Goal: Information Seeking & Learning: Compare options

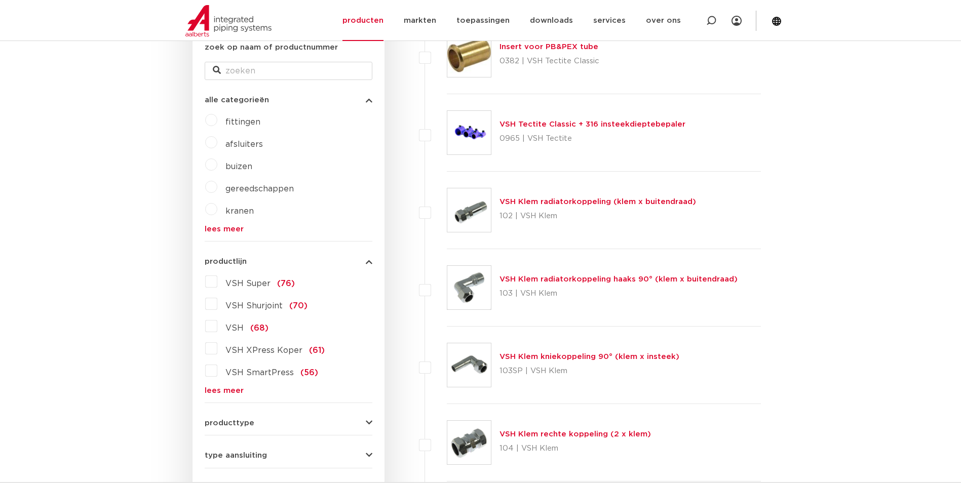
scroll to position [203, 0]
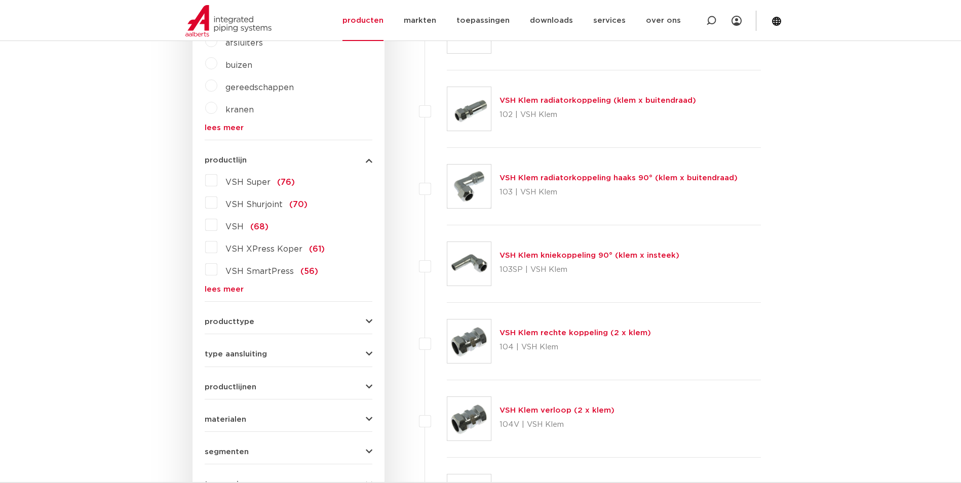
click at [216, 286] on link "lees meer" at bounding box center [289, 290] width 168 height 8
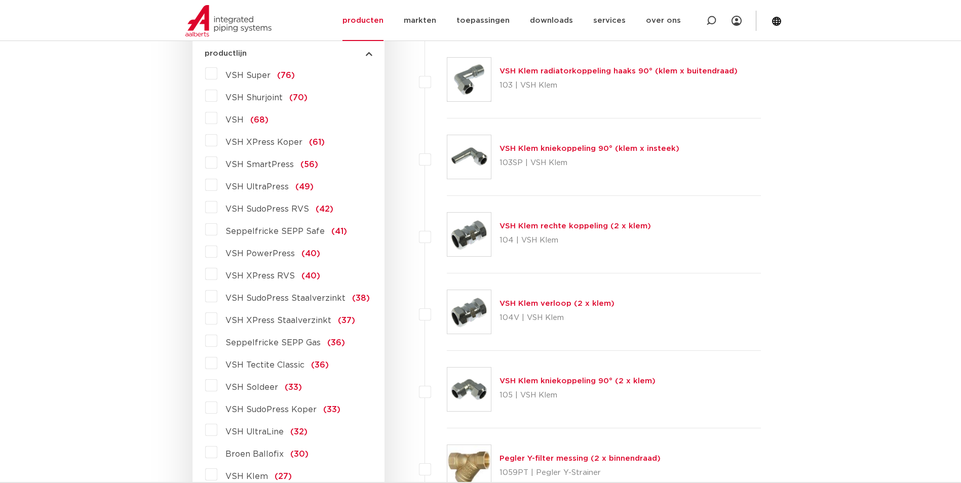
scroll to position [456, 0]
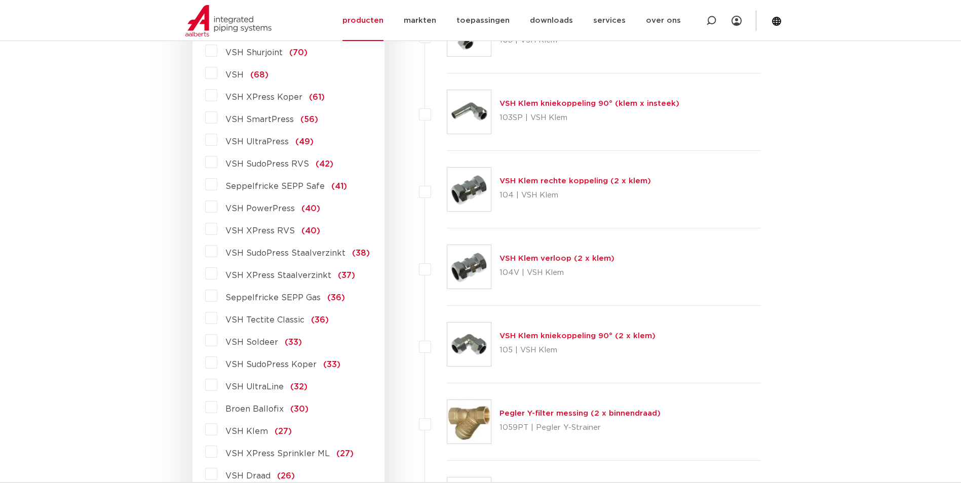
click at [268, 317] on span "VSH Tectite Classic" at bounding box center [264, 320] width 79 height 8
click at [0, 0] on input "VSH Tectite Classic (36)" at bounding box center [0, 0] width 0 height 0
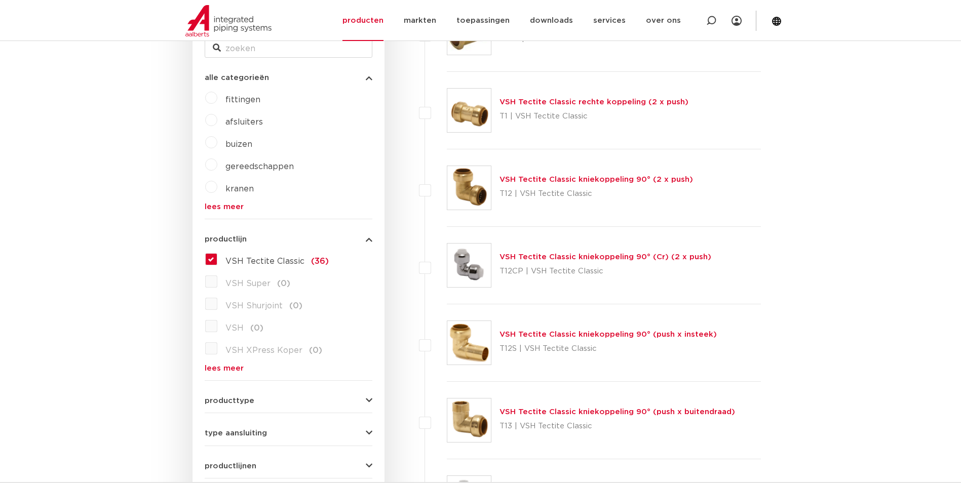
scroll to position [51, 0]
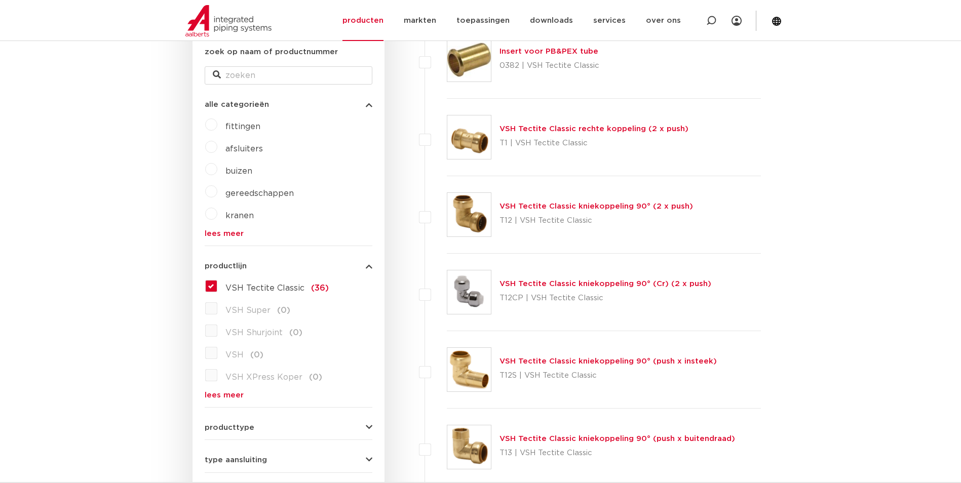
scroll to position [203, 0]
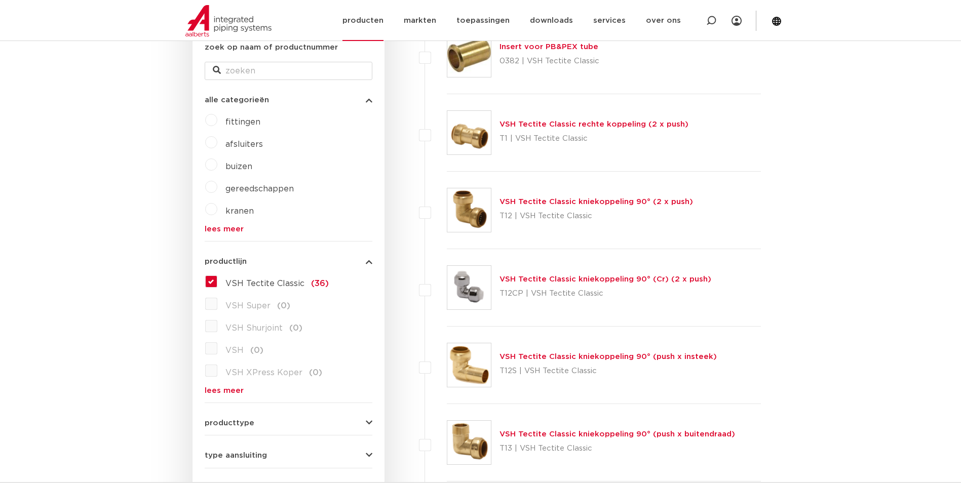
click at [354, 30] on link "producten" at bounding box center [362, 20] width 41 height 41
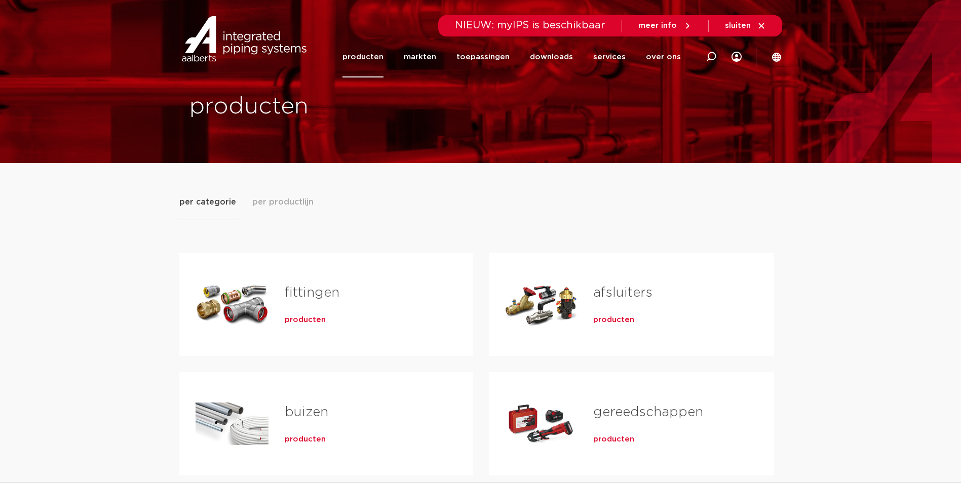
click at [313, 319] on span "producten" at bounding box center [305, 320] width 41 height 10
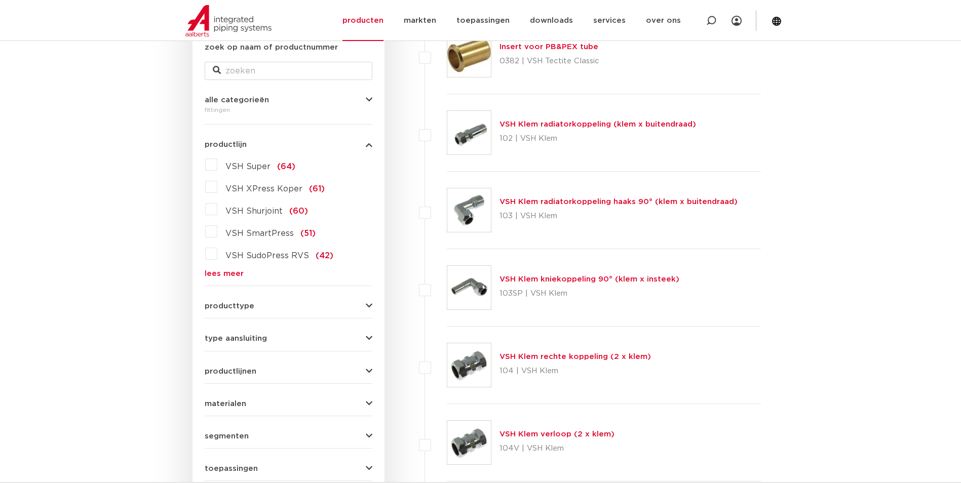
click at [210, 275] on link "lees meer" at bounding box center [289, 274] width 168 height 8
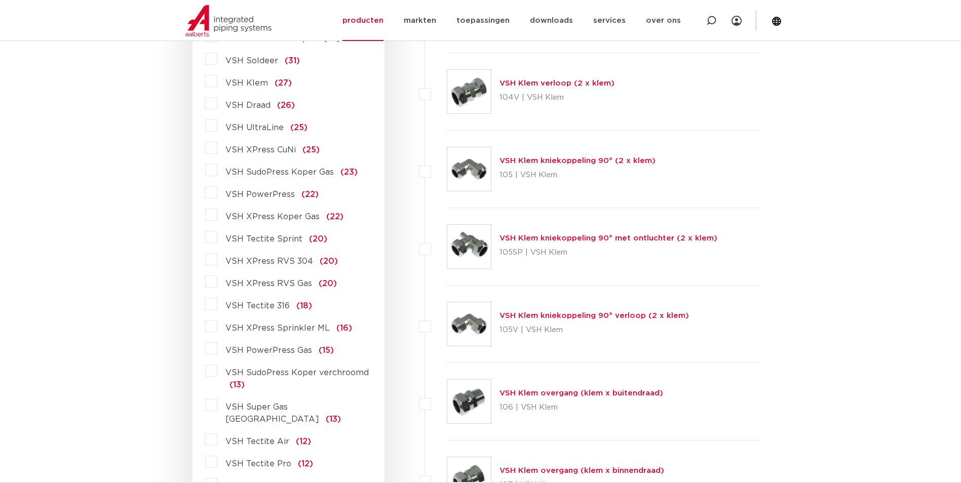
scroll to position [557, 0]
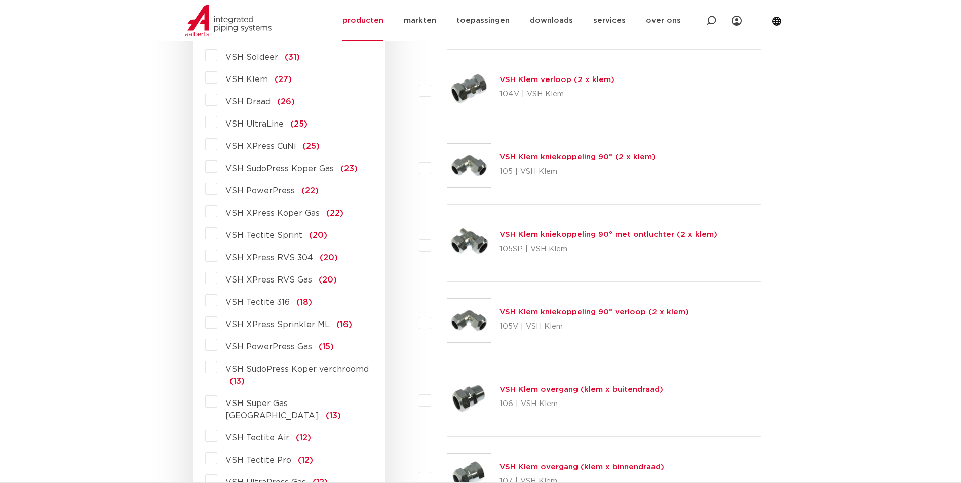
click at [270, 305] on span "VSH Tectite 316" at bounding box center [257, 302] width 64 height 8
click at [0, 0] on input "VSH Tectite 316 (18)" at bounding box center [0, 0] width 0 height 0
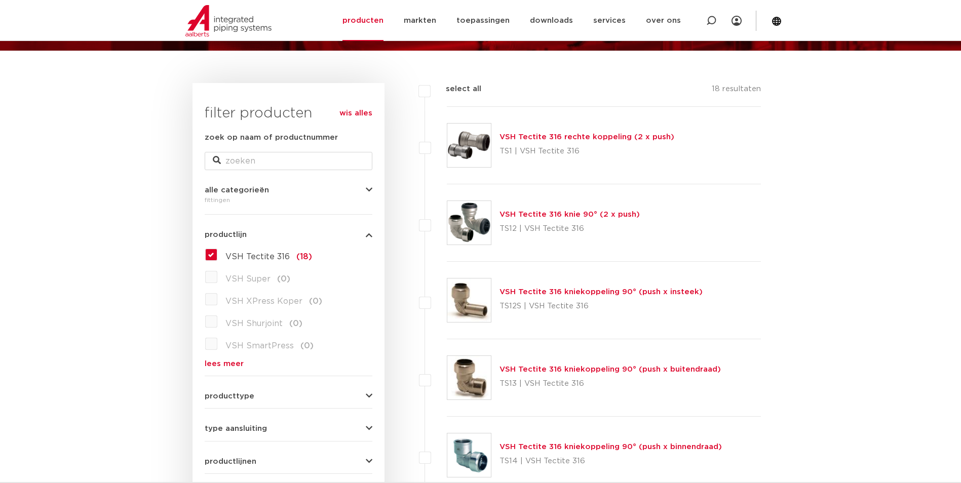
scroll to position [304, 0]
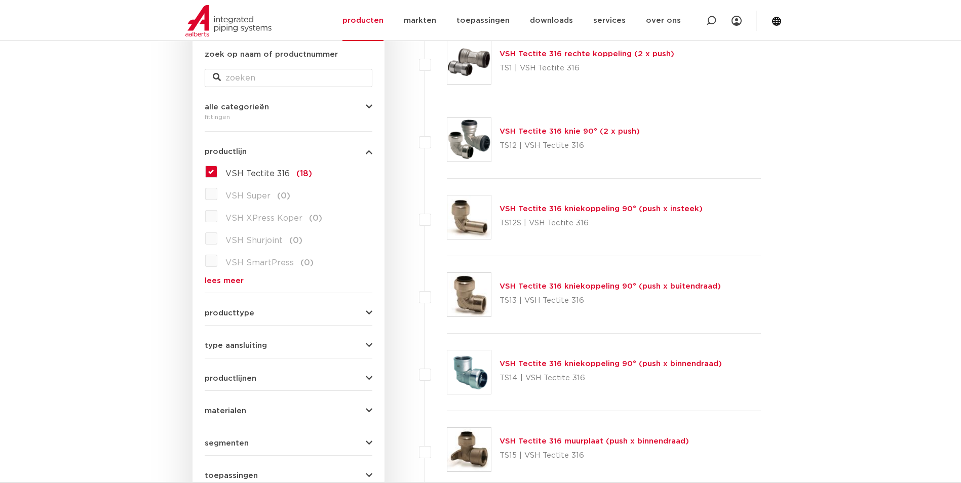
scroll to position [203, 0]
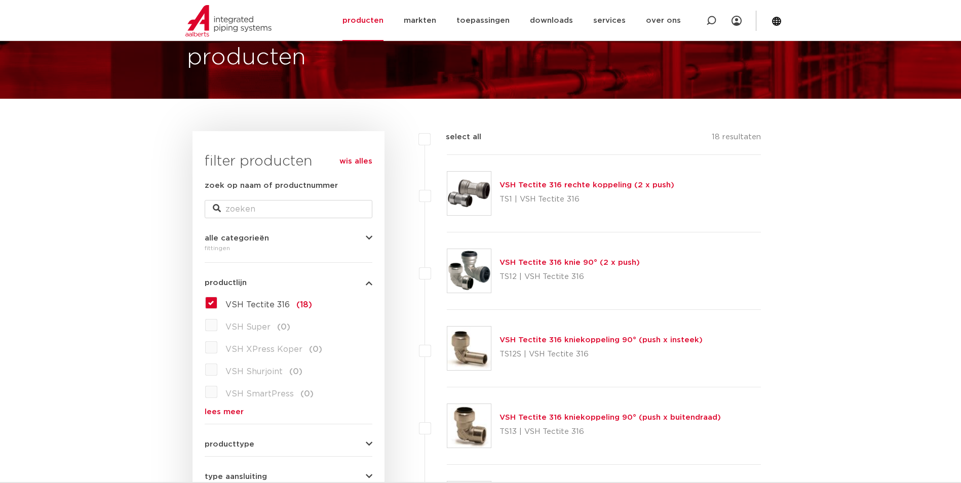
scroll to position [152, 0]
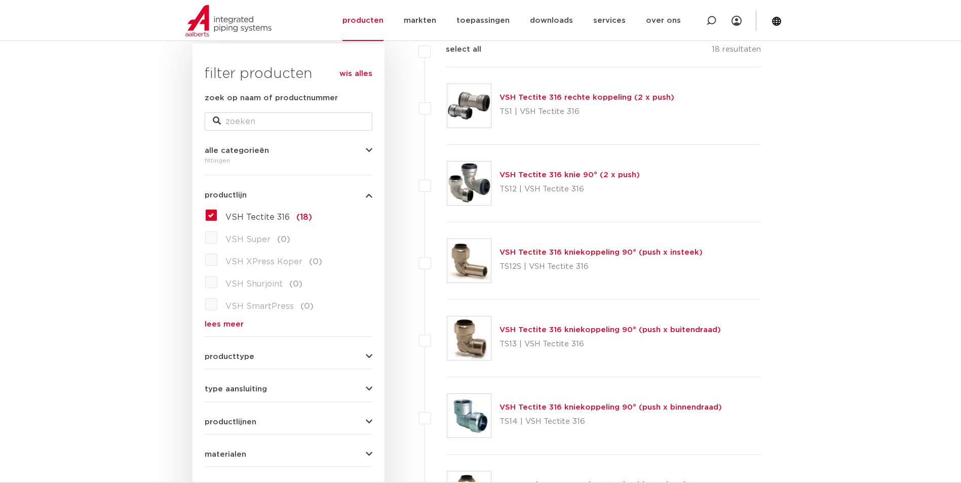
click at [217, 325] on link "lees meer" at bounding box center [289, 325] width 168 height 8
click at [217, 216] on label "VSH Tectite 316 (18)" at bounding box center [264, 215] width 95 height 16
click at [0, 0] on input "VSH Tectite 316 (18)" at bounding box center [0, 0] width 0 height 0
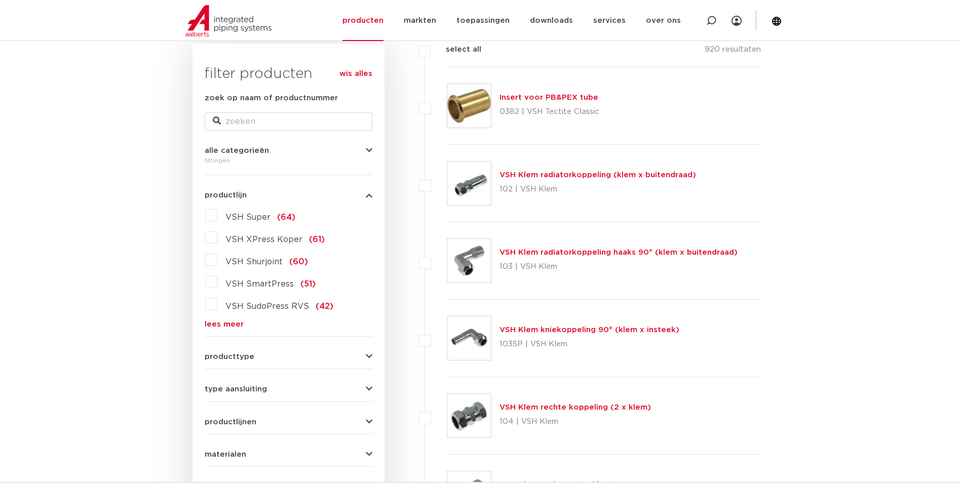
click at [227, 318] on div "VSH Super (64) VSH XPress Koper (61) VSH Shurjoint (60) VSH SmartPress (51) VSH…" at bounding box center [289, 267] width 168 height 121
click at [227, 322] on link "lees meer" at bounding box center [289, 325] width 168 height 8
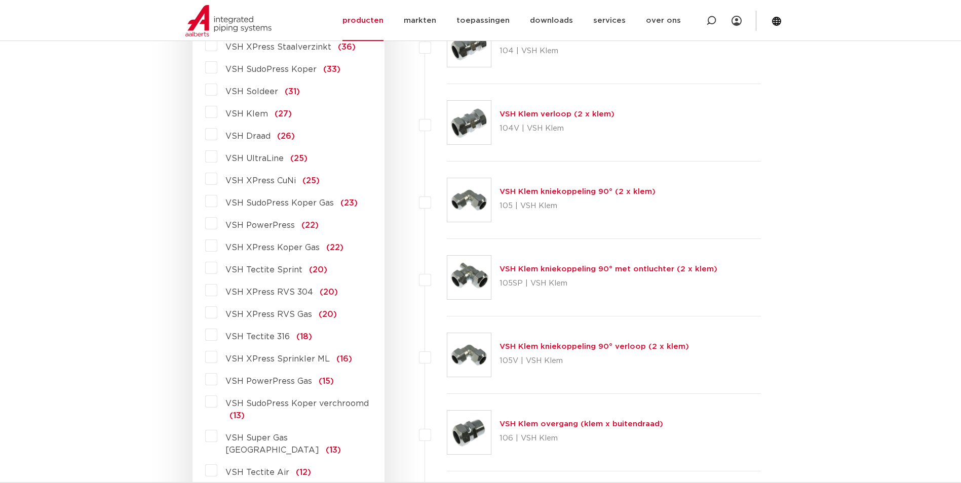
scroll to position [557, 0]
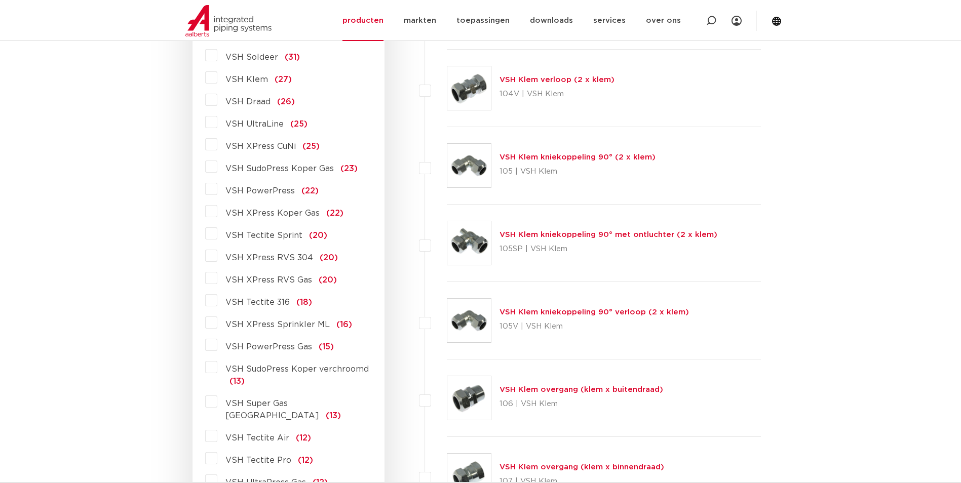
click at [252, 235] on span "VSH Tectite Sprint" at bounding box center [263, 235] width 77 height 8
click at [0, 0] on input "VSH Tectite Sprint (20)" at bounding box center [0, 0] width 0 height 0
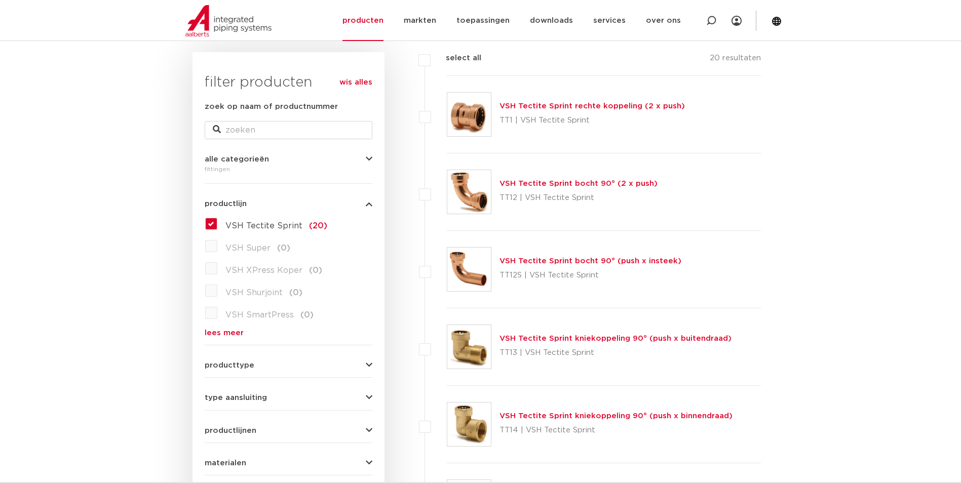
scroll to position [152, 0]
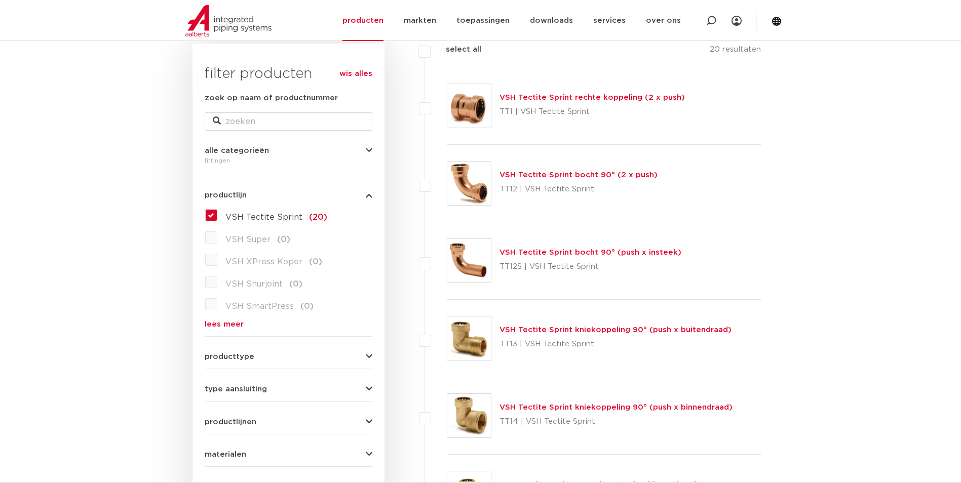
click at [552, 97] on link "VSH Tectite Sprint rechte koppeling (2 x push)" at bounding box center [591, 98] width 185 height 8
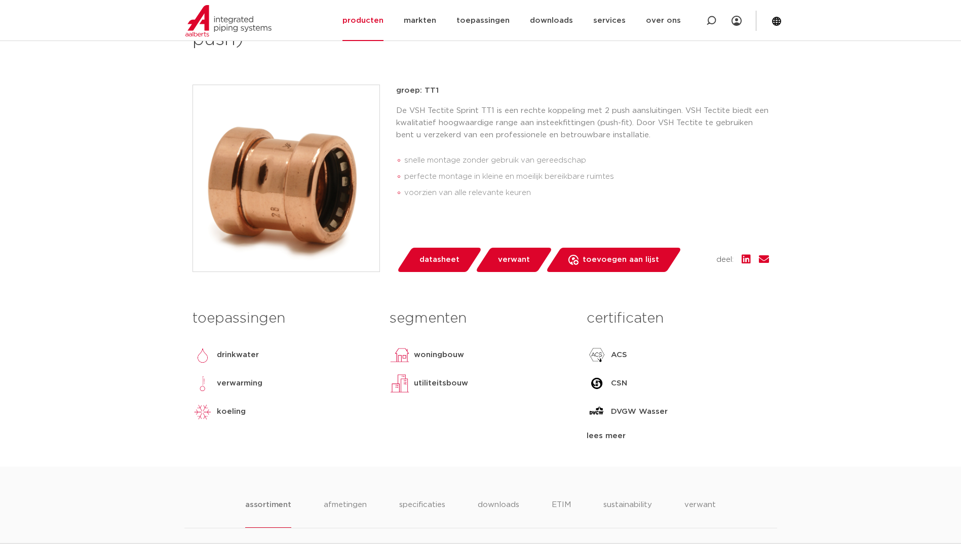
scroll to position [203, 0]
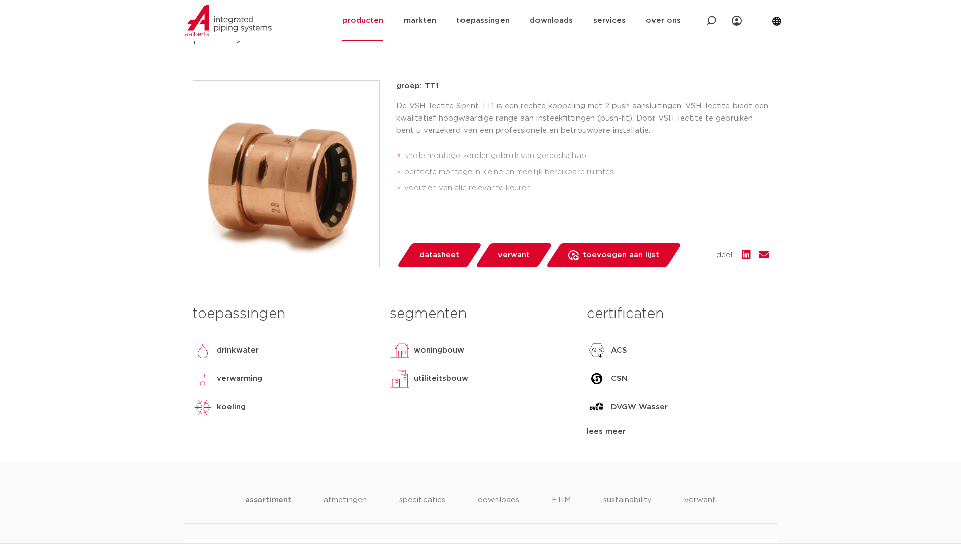
click at [628, 436] on div "lees meer" at bounding box center [678, 432] width 182 height 12
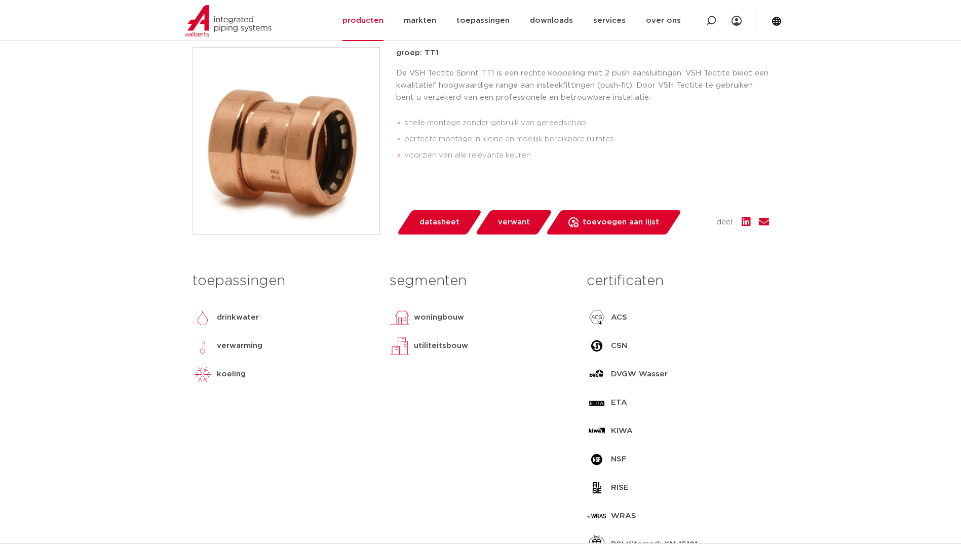
scroll to position [253, 0]
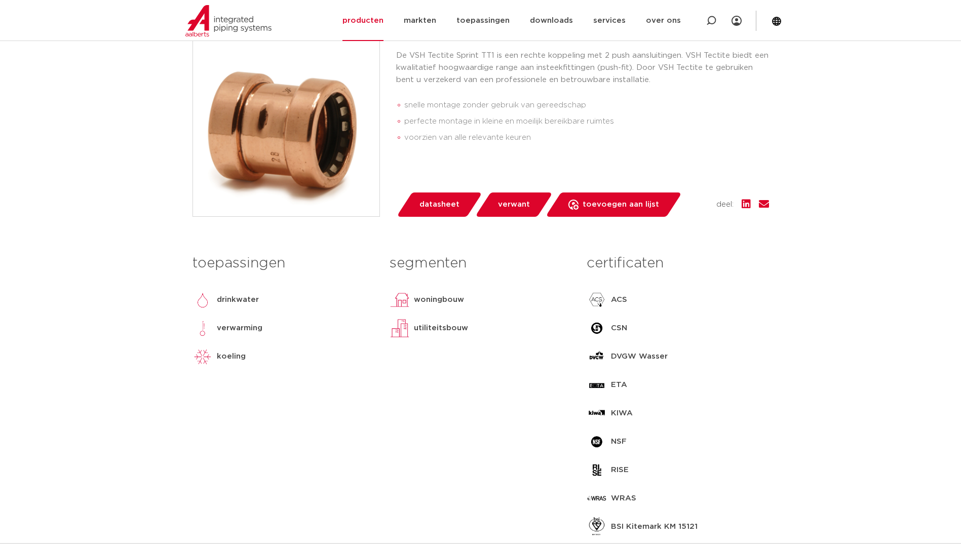
click at [498, 473] on div "segmenten woningbouw utiliteitsbouw lees meer lees minder" at bounding box center [480, 403] width 197 height 308
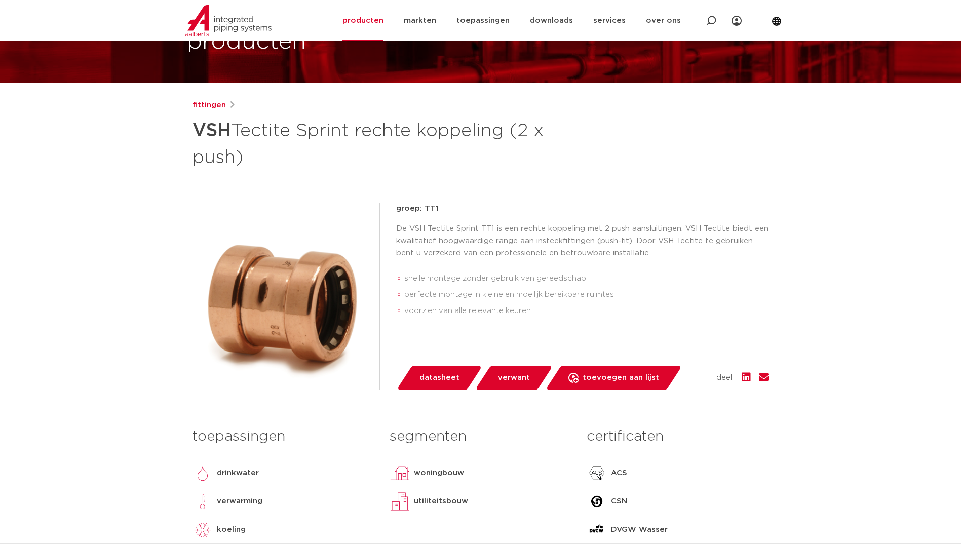
scroll to position [0, 0]
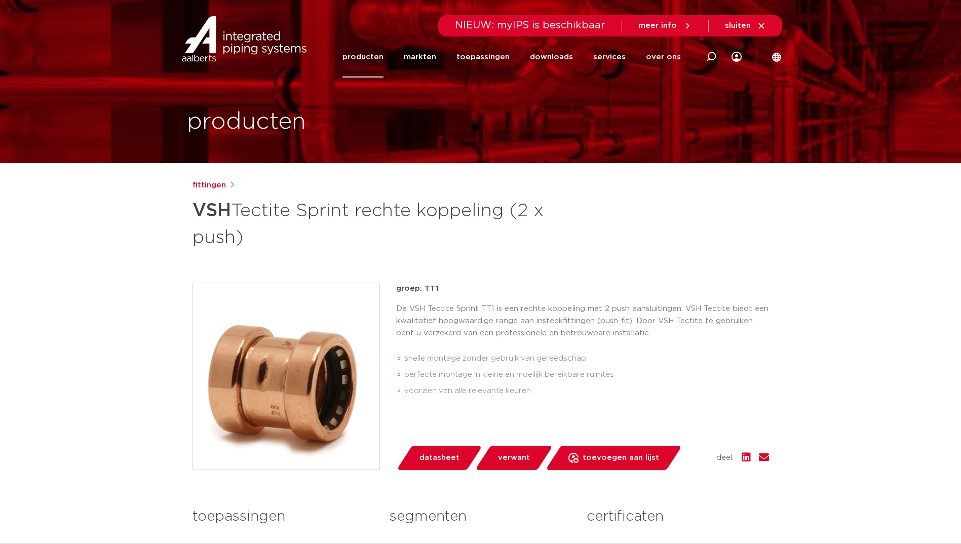
click at [263, 258] on div "fittingen VSH Tectite Sprint rechte koppeling (2 x push) groep: TT1 snelle mont…" at bounding box center [480, 506] width 593 height 655
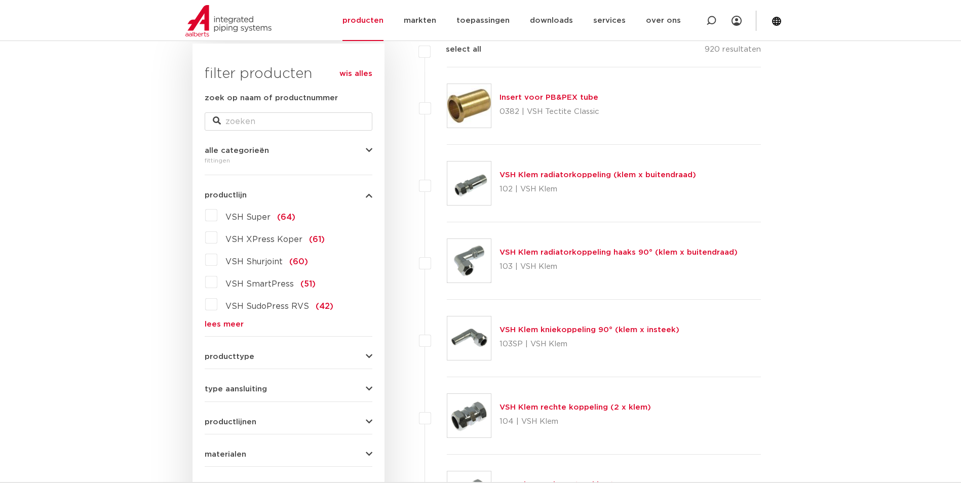
click at [219, 324] on link "lees meer" at bounding box center [289, 325] width 168 height 8
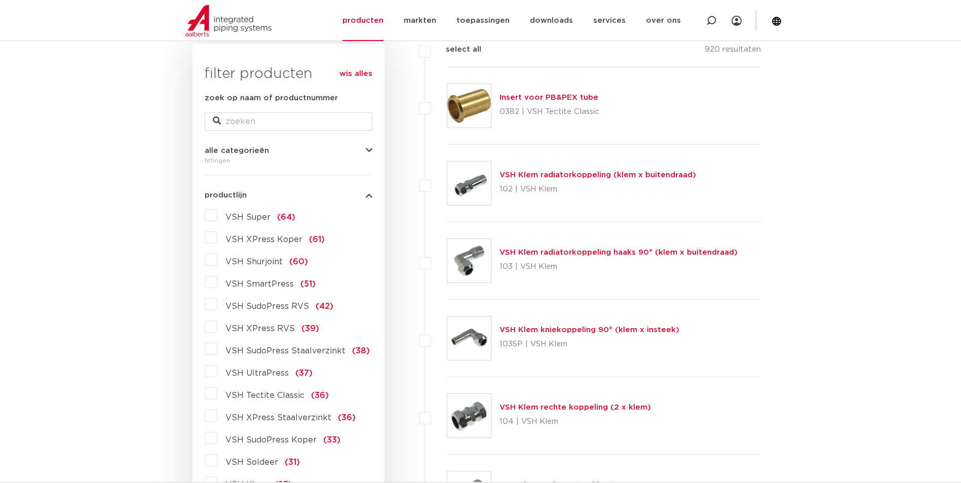
scroll to position [355, 0]
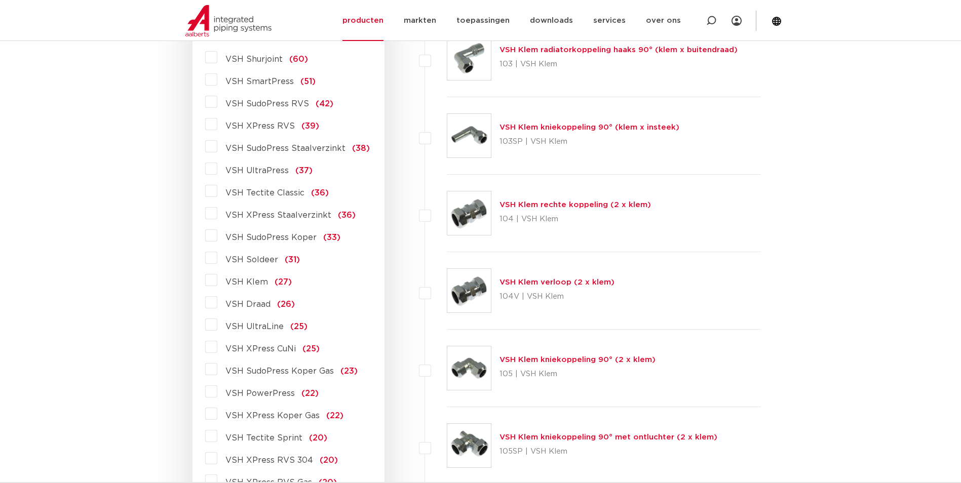
click at [272, 197] on span "VSH Tectite Classic" at bounding box center [264, 193] width 79 height 8
click at [0, 0] on input "VSH Tectite Classic (36)" at bounding box center [0, 0] width 0 height 0
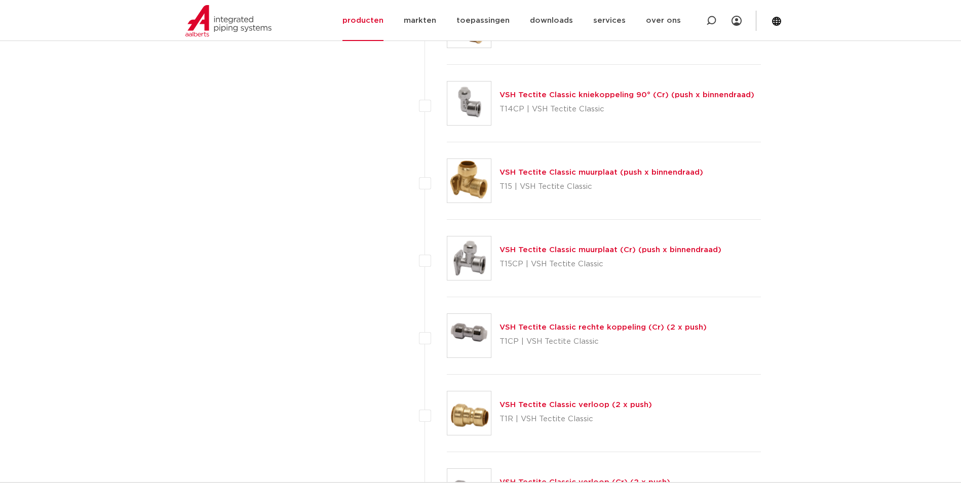
scroll to position [912, 0]
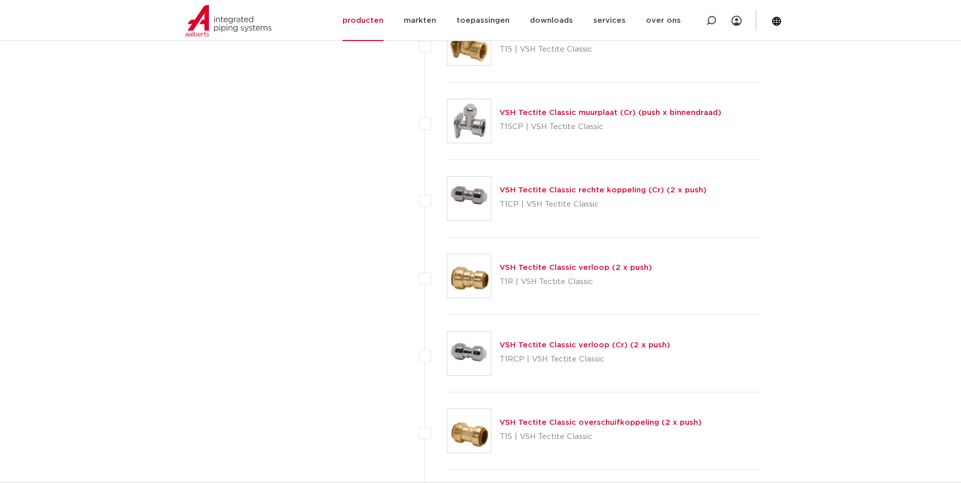
click at [586, 419] on link "VSH Tectite Classic overschuifkoppeling (2 x push)" at bounding box center [600, 423] width 202 height 8
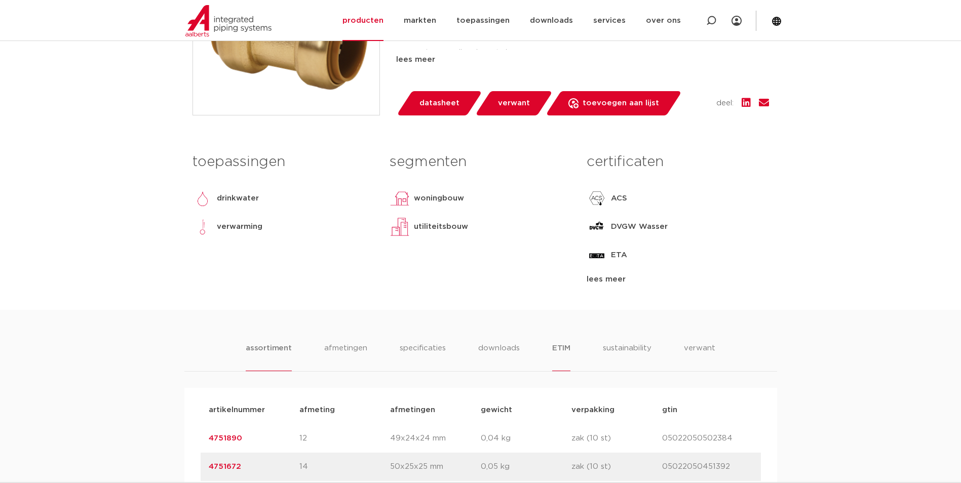
scroll to position [203, 0]
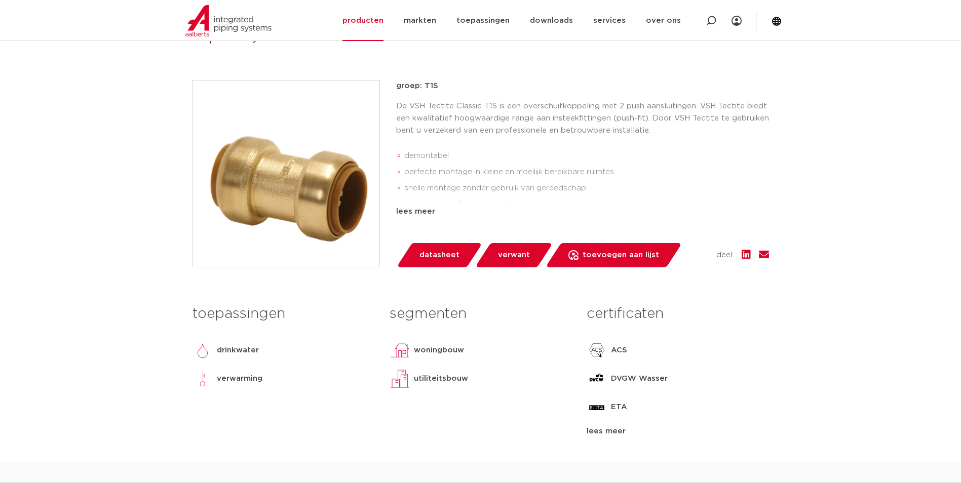
click at [609, 424] on div "certificaten ACS DVGW Wasser ETA QB (CSTBat) RISE SINTEF STF ÜA UK water regula…" at bounding box center [677, 369] width 197 height 138
click at [608, 433] on div "lees meer" at bounding box center [678, 432] width 182 height 12
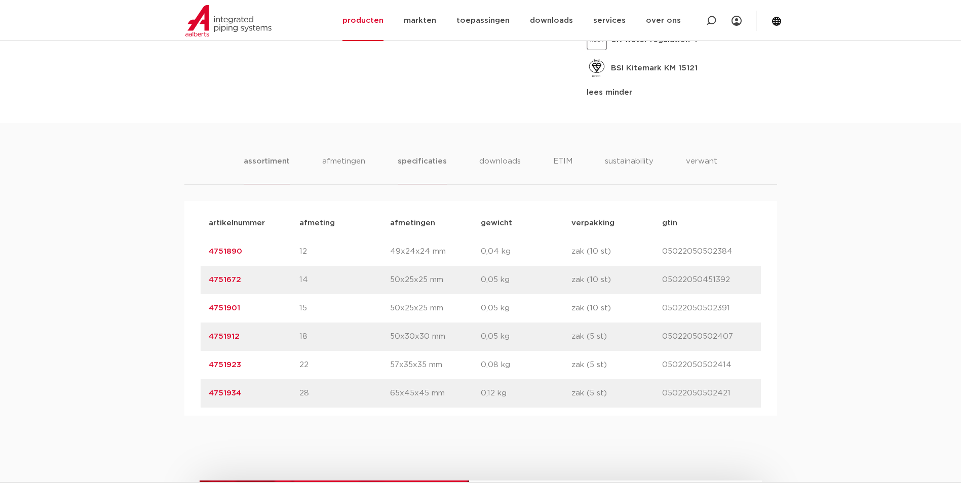
scroll to position [760, 0]
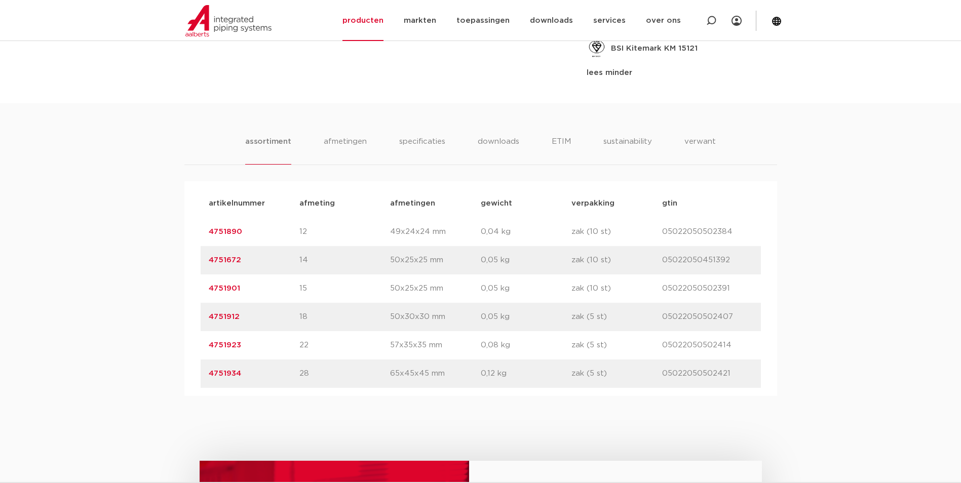
click at [449, 143] on ul "assortiment afmetingen specificaties downloads ETIM sustainability verwant" at bounding box center [480, 150] width 471 height 29
click at [430, 147] on li "specificaties" at bounding box center [422, 150] width 49 height 29
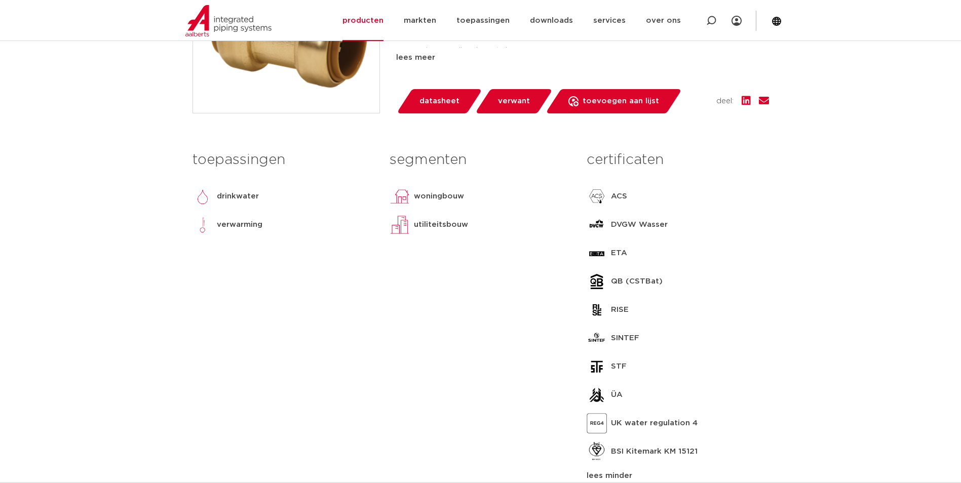
scroll to position [253, 0]
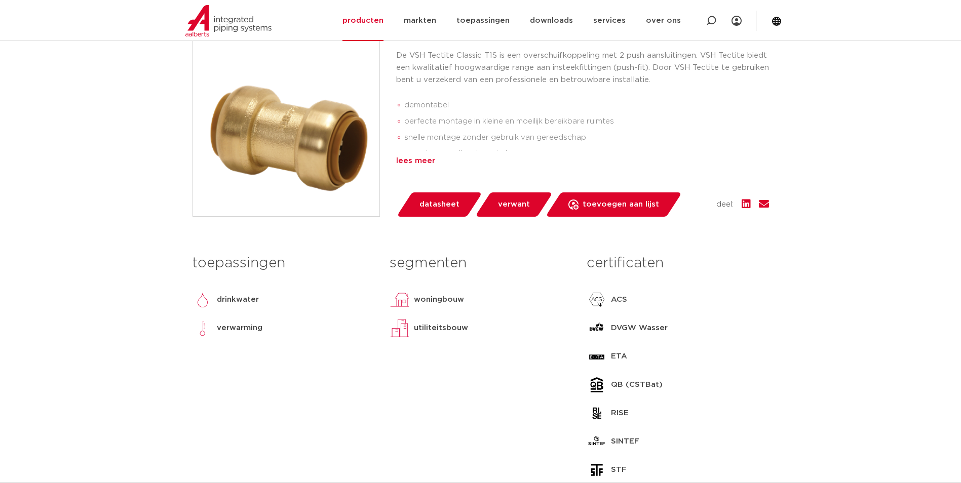
click at [409, 163] on div "lees meer" at bounding box center [582, 161] width 373 height 12
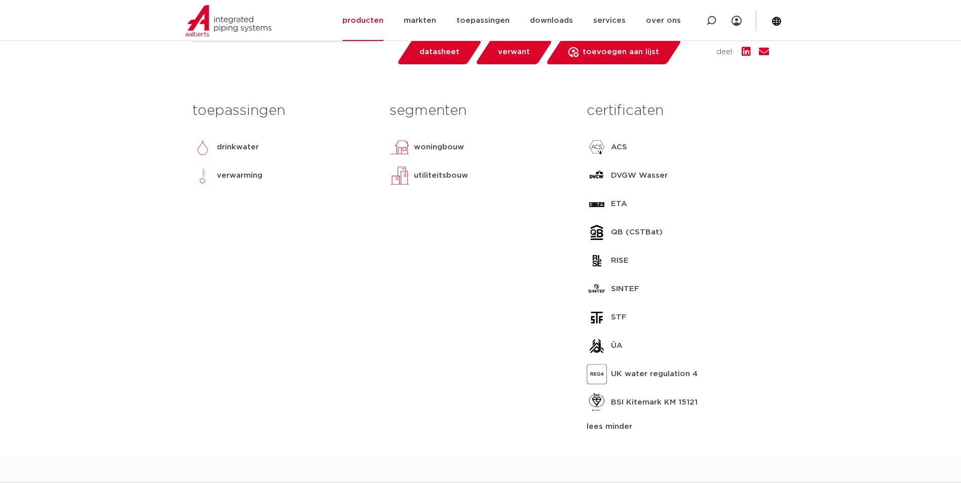
scroll to position [557, 0]
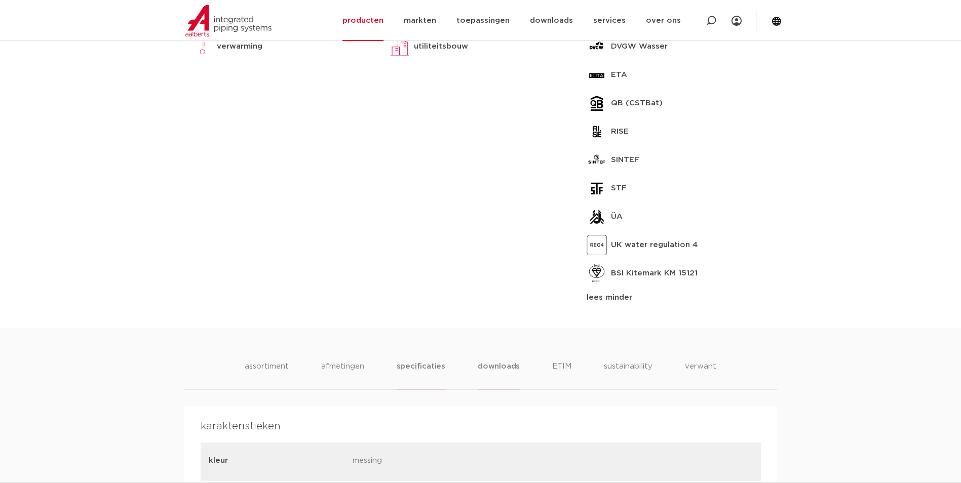
click at [512, 380] on li "downloads" at bounding box center [499, 375] width 42 height 29
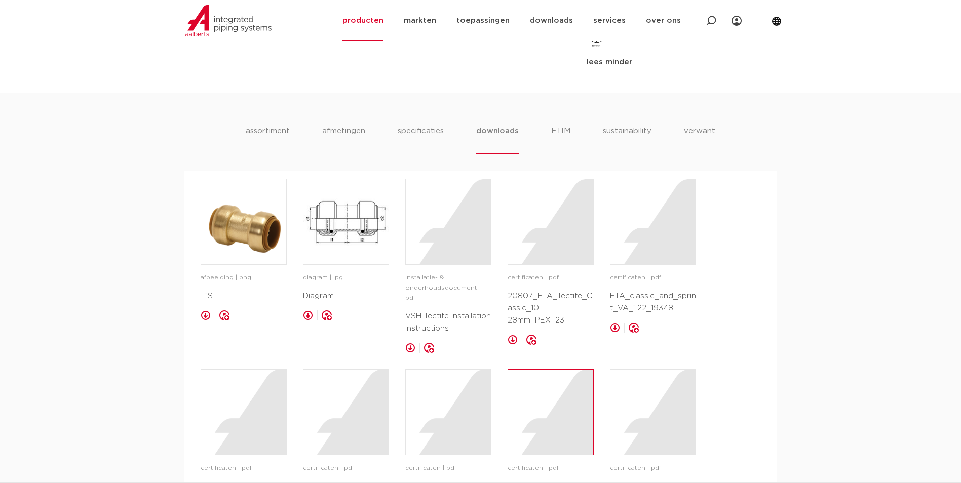
scroll to position [810, 0]
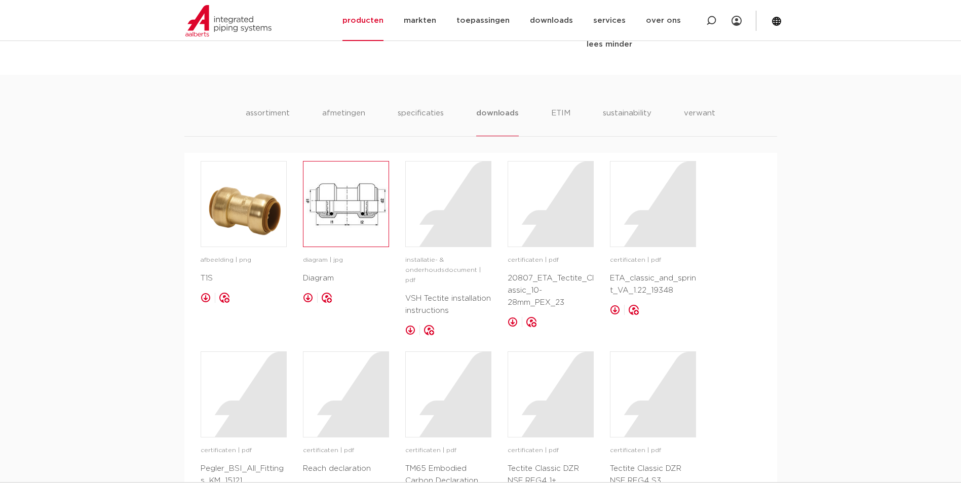
click at [335, 219] on img at bounding box center [345, 204] width 85 height 85
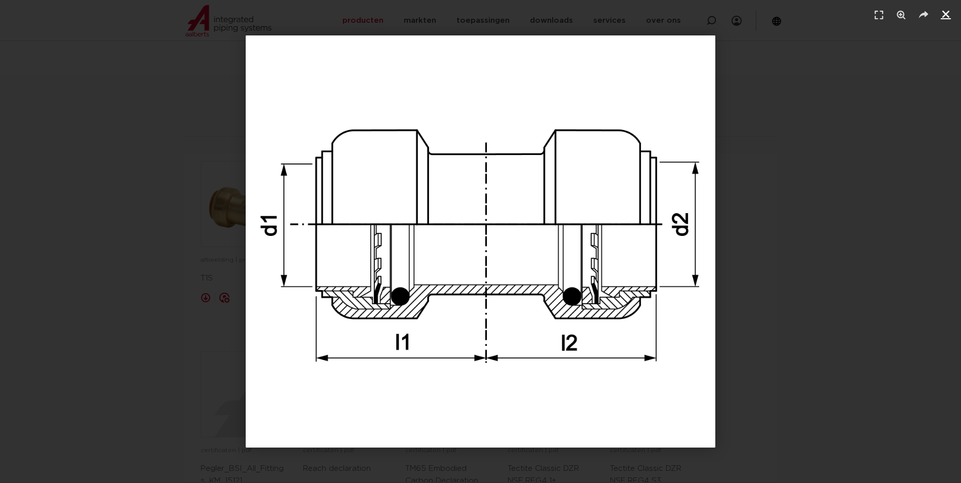
click at [943, 16] on icon "Sluiten (Esc)" at bounding box center [946, 14] width 10 height 10
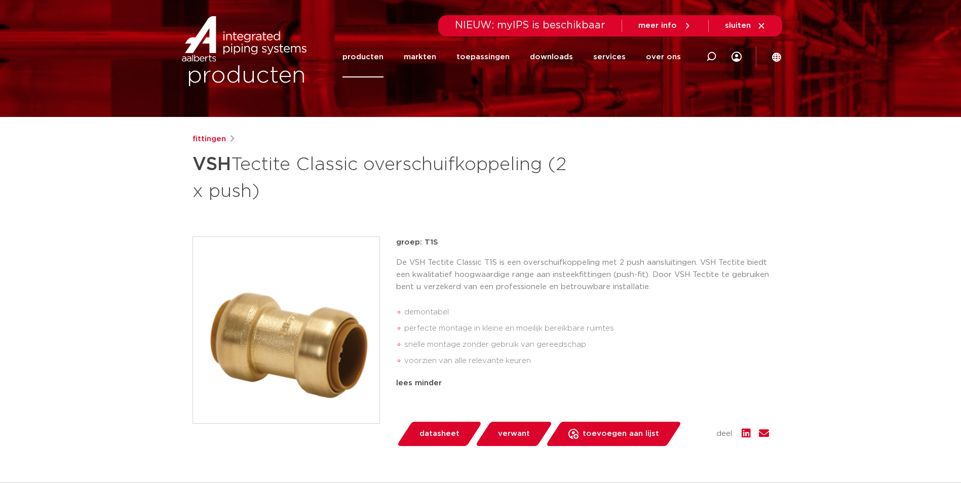
scroll to position [0, 0]
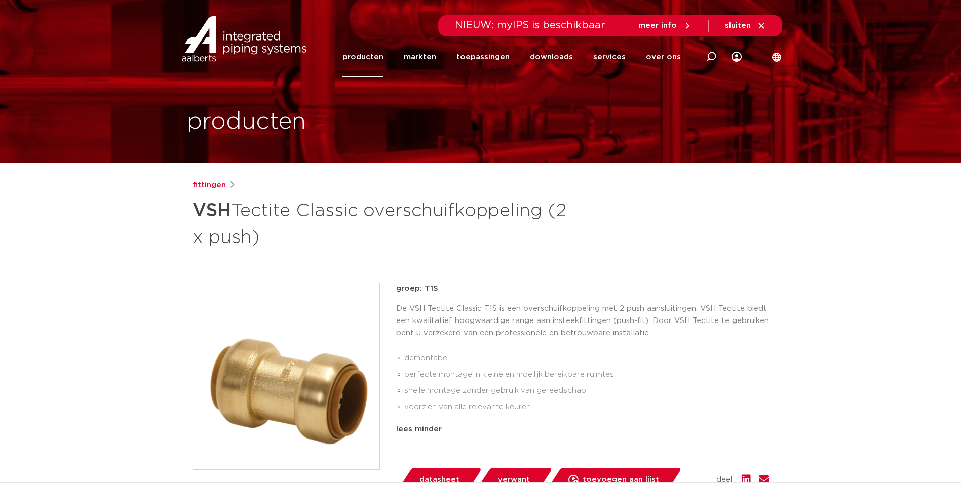
click at [641, 247] on div "fittingen VSH Tectite Classic overschuifkoppeling (2 x push)" at bounding box center [480, 214] width 576 height 71
click at [516, 348] on ul "demontabel perfecte montage in kleine en moeilijk bereikbare ruimtes snelle mon…" at bounding box center [582, 382] width 373 height 72
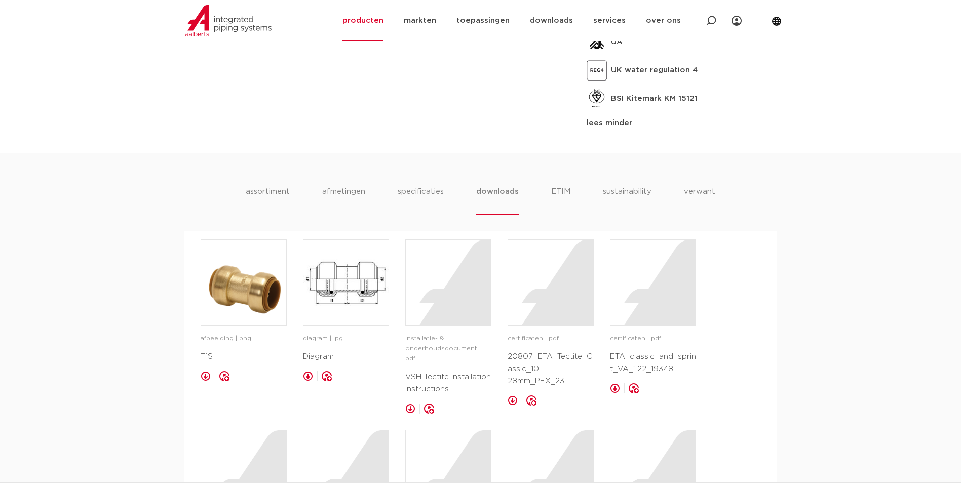
scroll to position [760, 0]
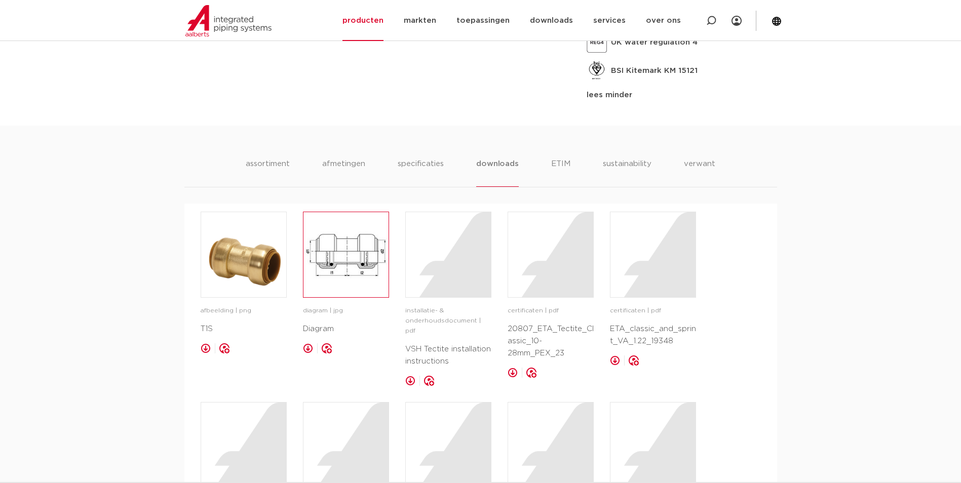
click at [329, 268] on img at bounding box center [345, 254] width 85 height 85
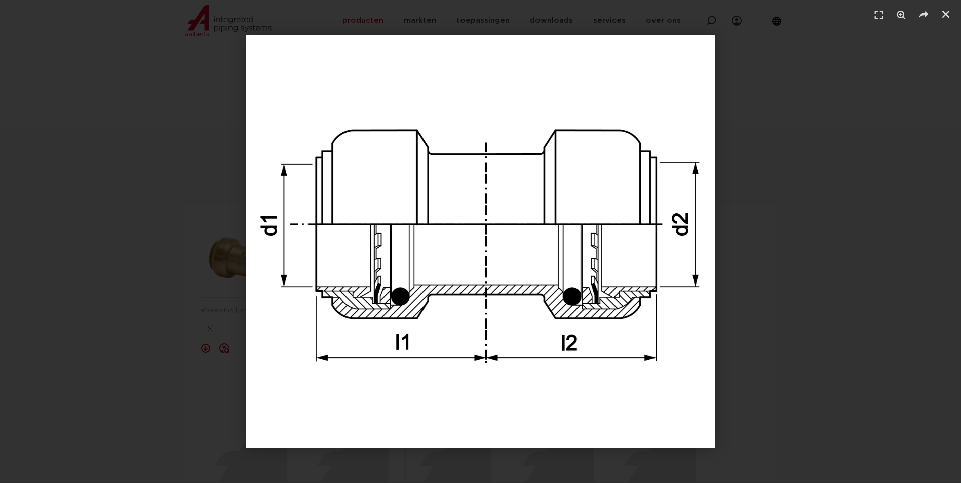
click at [804, 339] on div "1 / 1" at bounding box center [480, 241] width 890 height 412
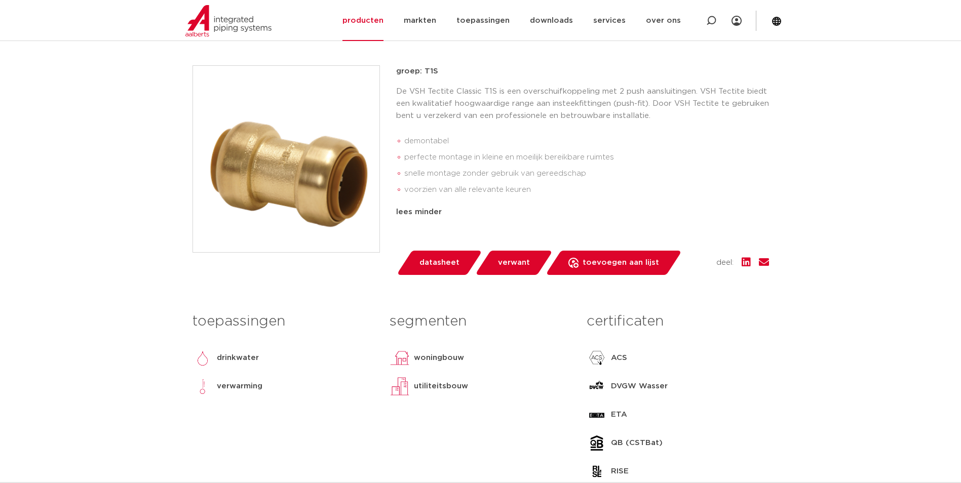
scroll to position [51, 0]
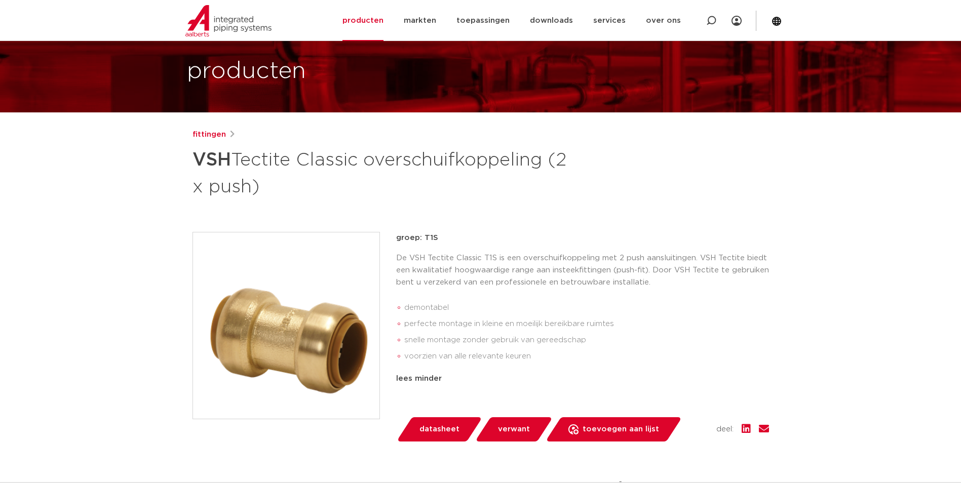
click at [492, 292] on div "De VSH Tectite Classic T1S is een overschuifkoppeling met 2 push aansluitingen.…" at bounding box center [582, 310] width 373 height 117
click at [462, 305] on li "demontabel" at bounding box center [586, 308] width 365 height 16
click at [369, 28] on link "producten" at bounding box center [362, 20] width 41 height 41
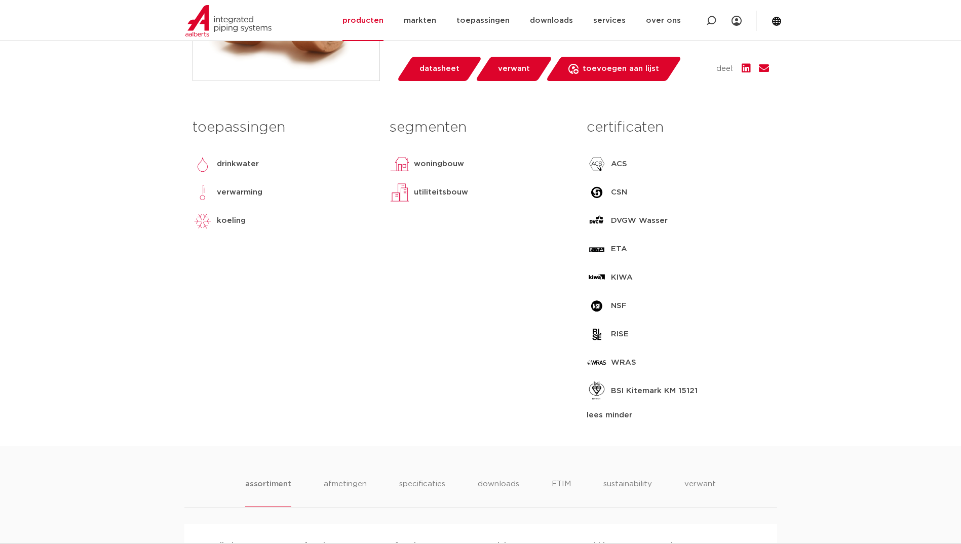
scroll to position [456, 0]
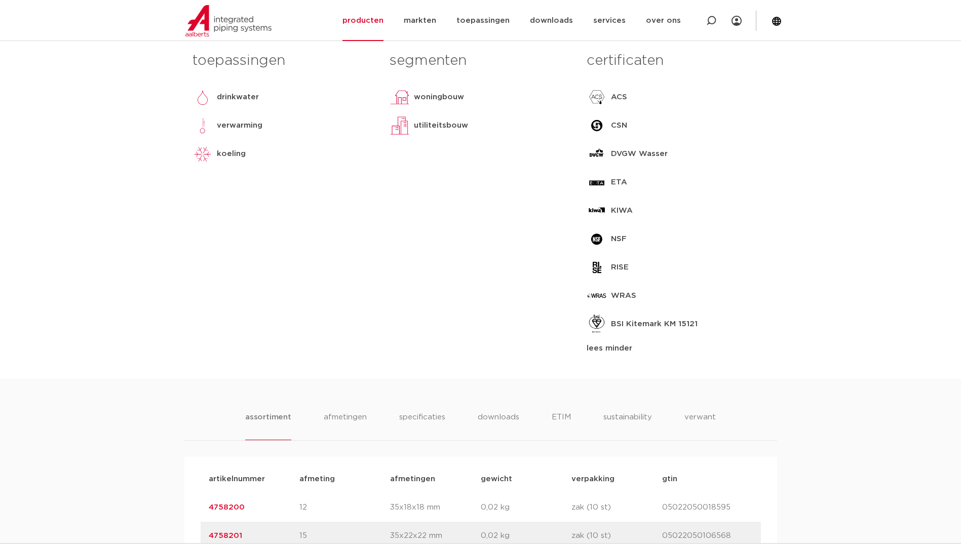
click at [413, 282] on div "segmenten woningbouw utiliteitsbouw lees meer lees minder" at bounding box center [480, 201] width 197 height 308
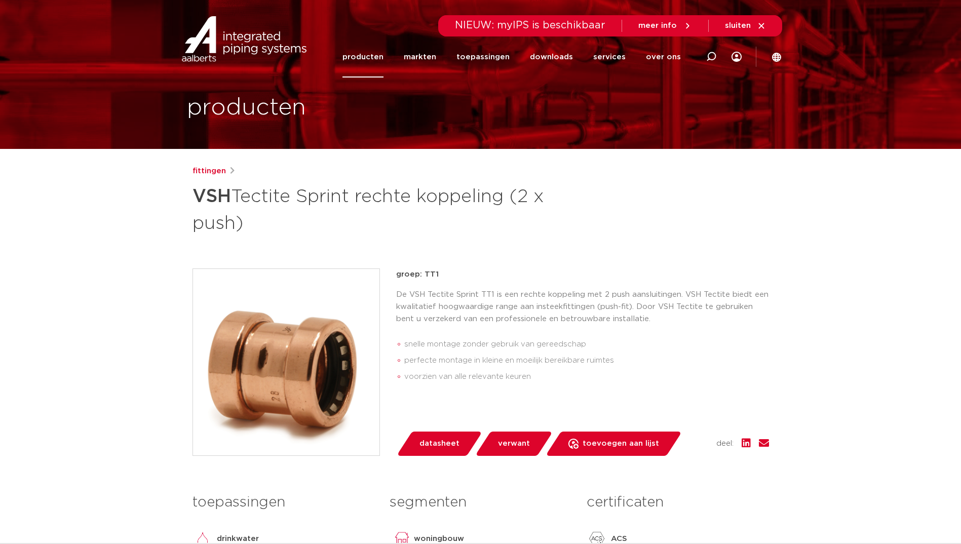
scroll to position [0, 0]
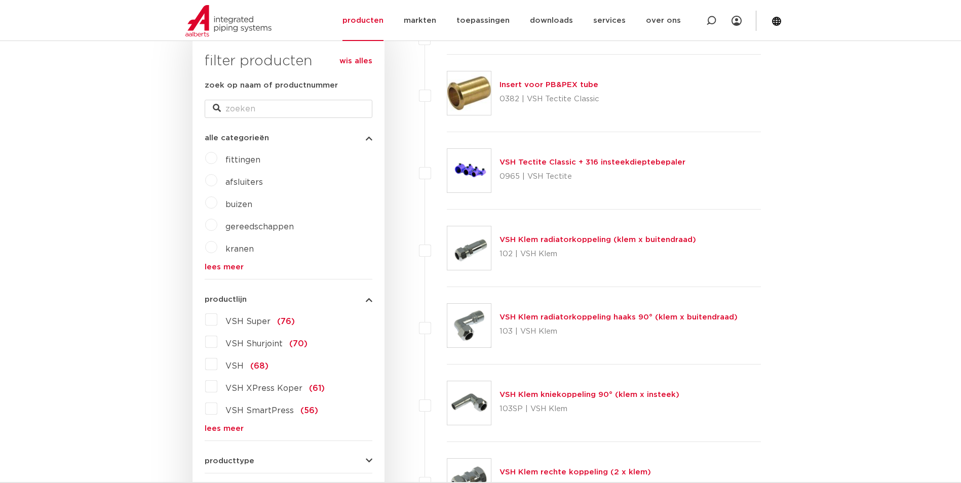
scroll to position [203, 0]
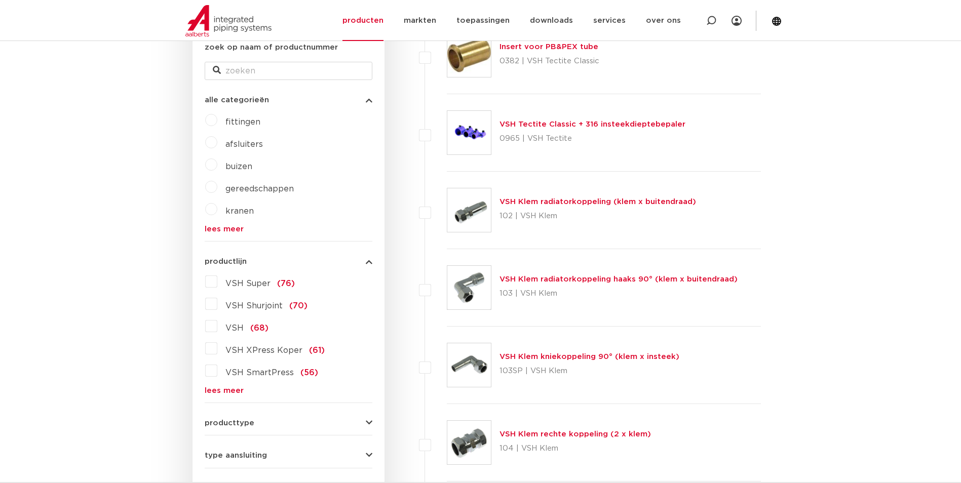
click at [231, 393] on link "lees meer" at bounding box center [289, 391] width 168 height 8
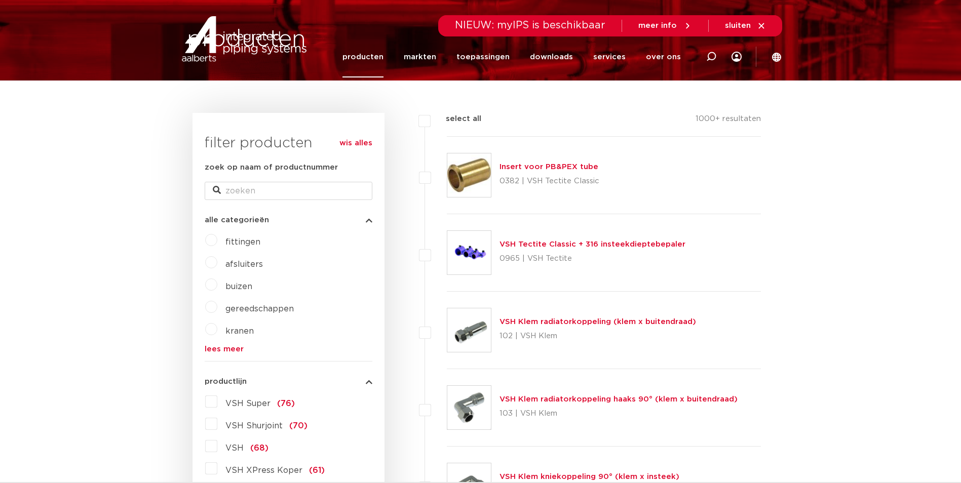
scroll to position [0, 0]
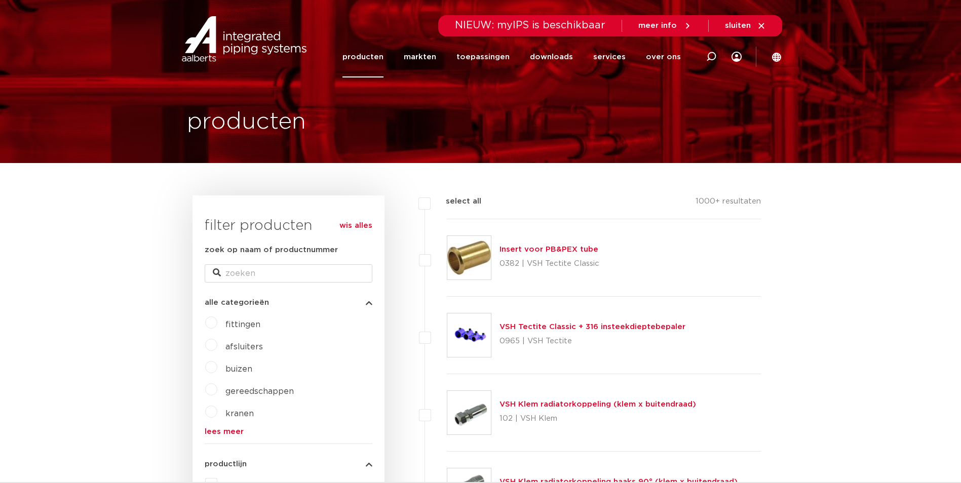
click at [375, 61] on link "producten" at bounding box center [362, 56] width 41 height 41
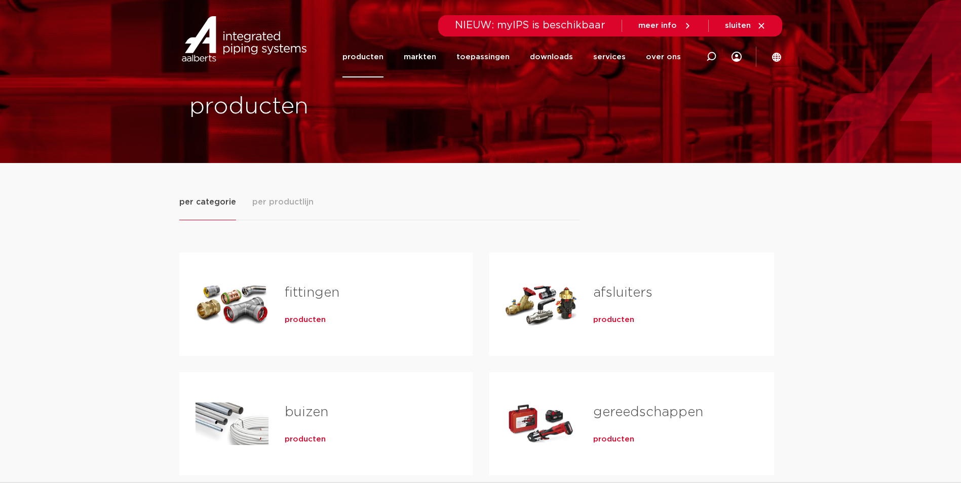
click at [302, 320] on span "producten" at bounding box center [305, 320] width 41 height 10
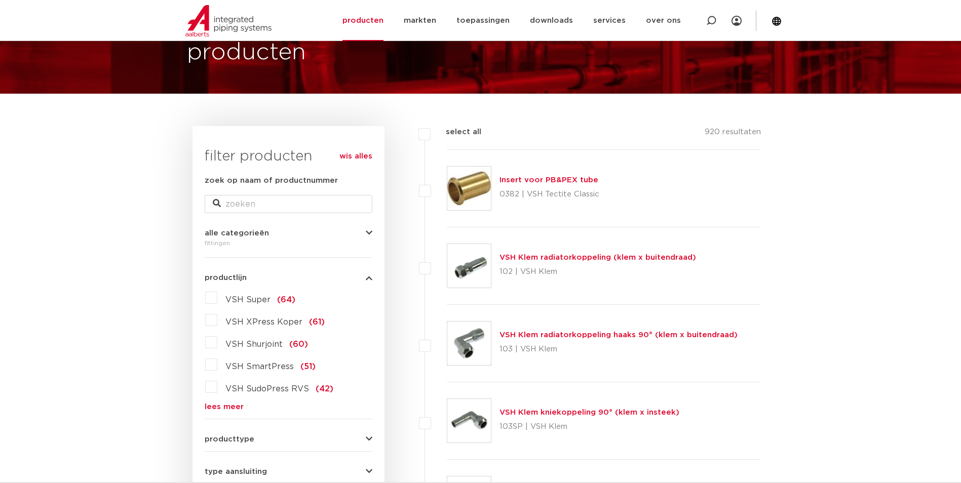
scroll to position [203, 0]
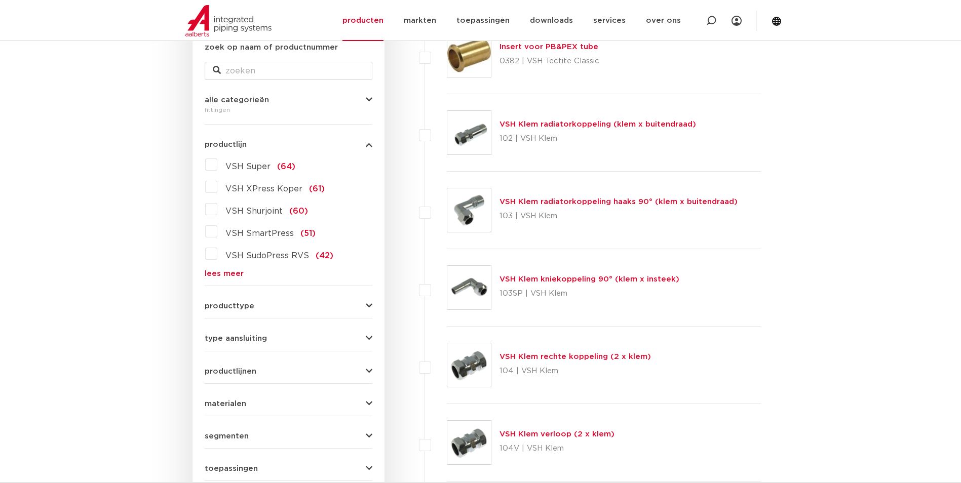
click at [224, 277] on link "lees meer" at bounding box center [289, 274] width 168 height 8
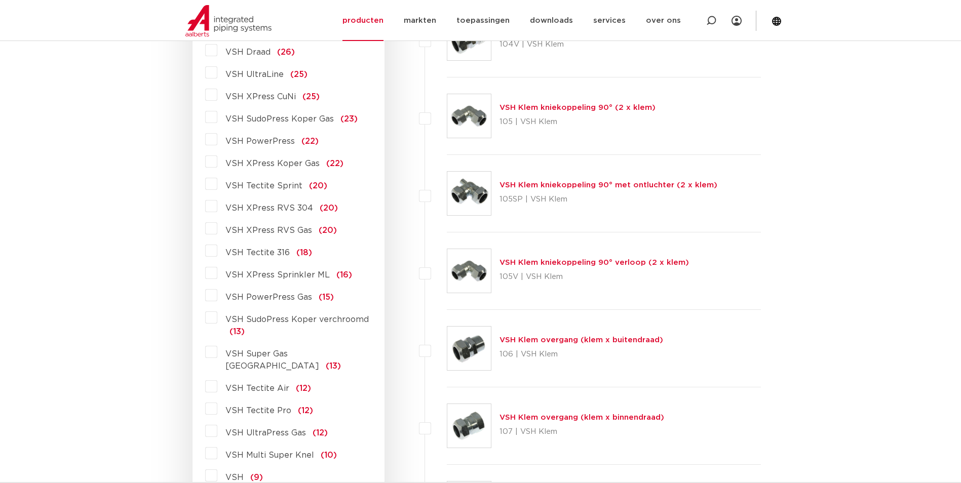
scroll to position [608, 0]
click at [290, 205] on span "VSH XPress RVS 304" at bounding box center [269, 207] width 88 height 8
click at [0, 0] on input "VSH XPress RVS 304 (20)" at bounding box center [0, 0] width 0 height 0
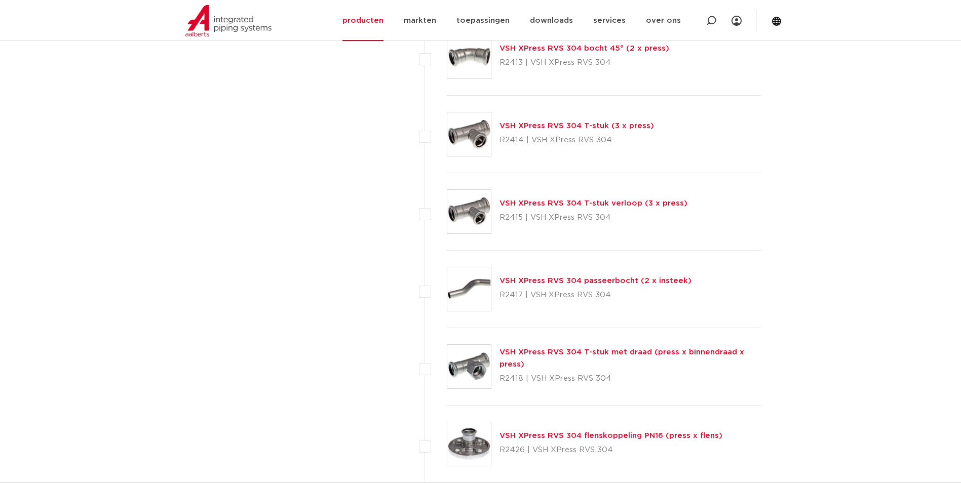
scroll to position [962, 0]
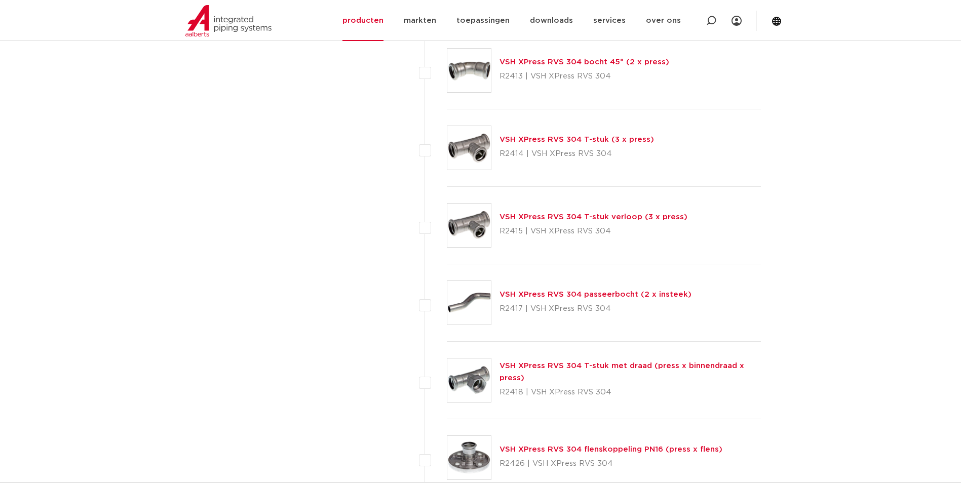
click at [564, 139] on link "VSH XPress RVS 304 T-stuk (3 x press)" at bounding box center [576, 140] width 155 height 8
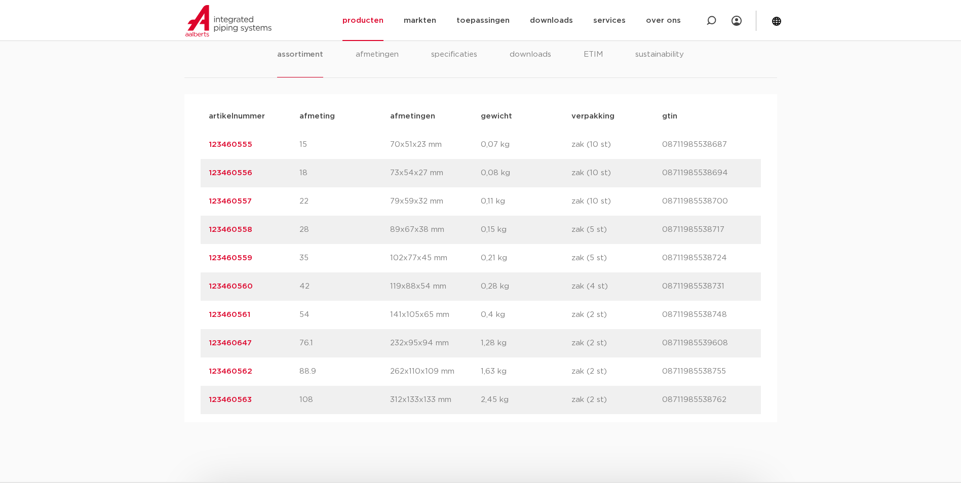
scroll to position [760, 0]
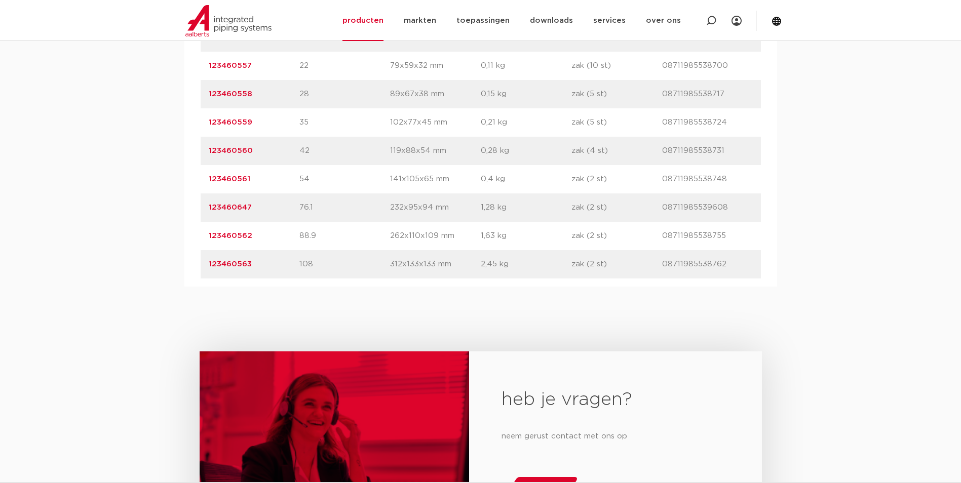
drag, startPoint x: 257, startPoint y: 210, endPoint x: 189, endPoint y: 212, distance: 68.4
click at [189, 212] on div "artikelnummer afmeting [GEOGRAPHIC_DATA] gewicht verpakking gtin artikelnummer …" at bounding box center [480, 122] width 593 height 328
copy link "123460647"
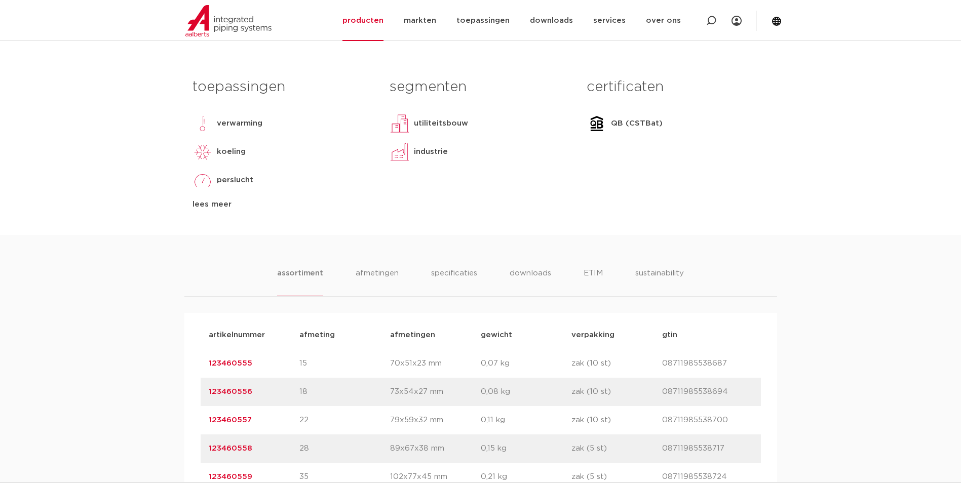
scroll to position [101, 0]
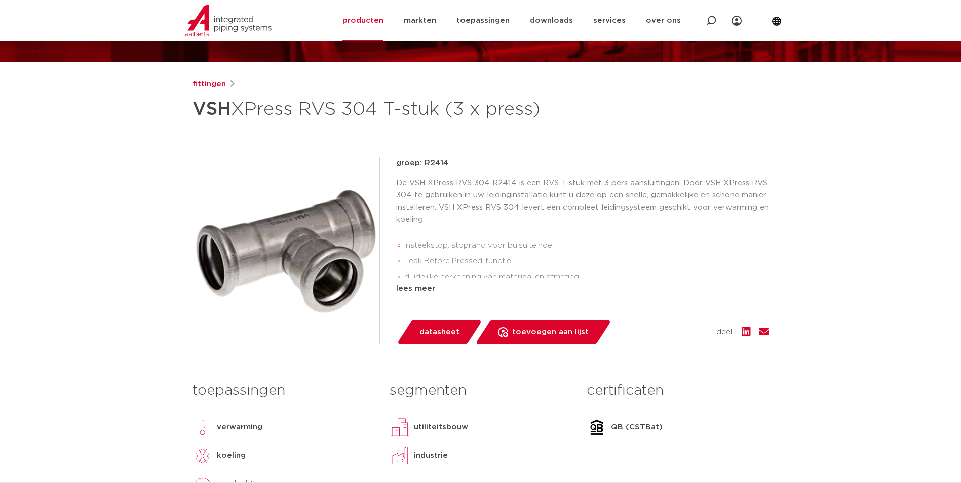
click at [401, 290] on div "lees meer" at bounding box center [582, 289] width 373 height 12
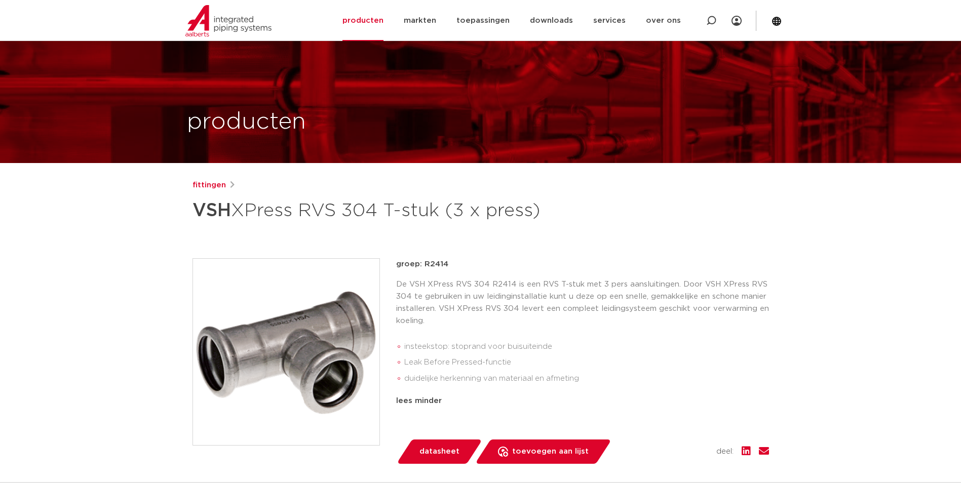
scroll to position [152, 0]
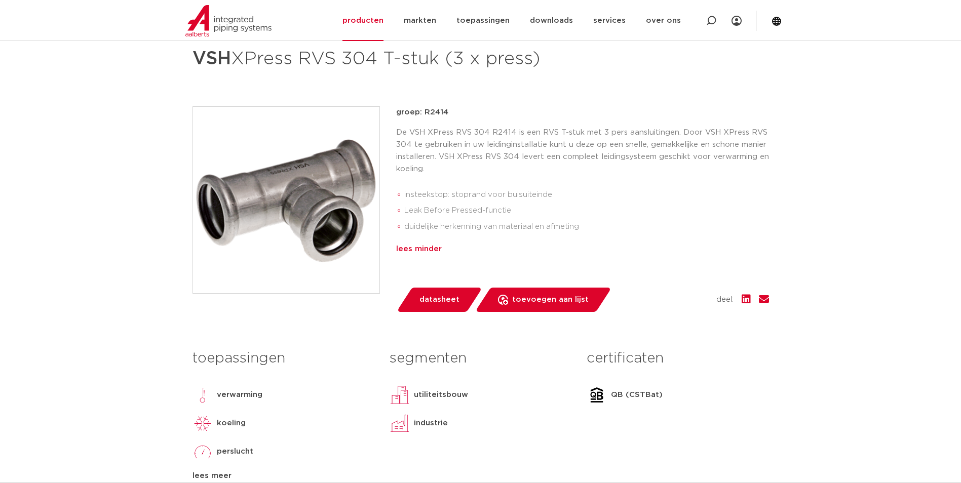
click at [398, 249] on div "lees minder" at bounding box center [582, 249] width 373 height 12
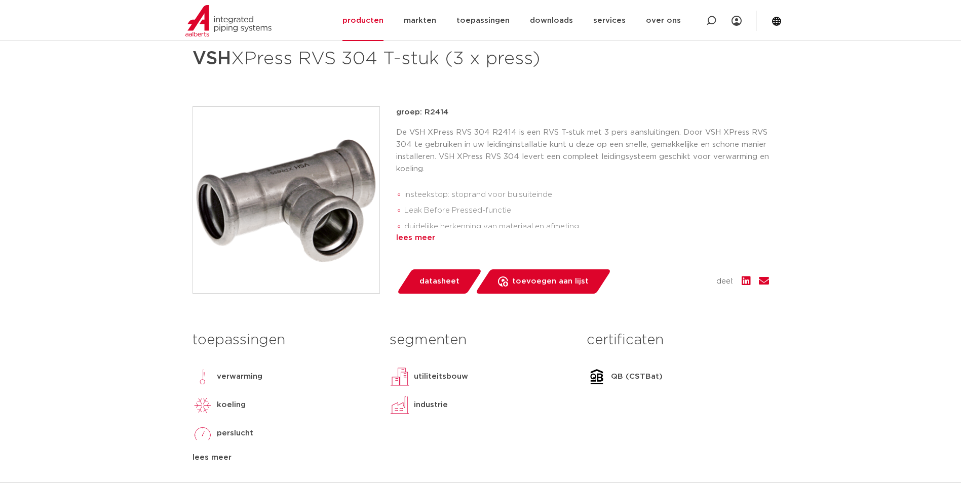
click at [417, 236] on div "lees meer" at bounding box center [582, 238] width 373 height 12
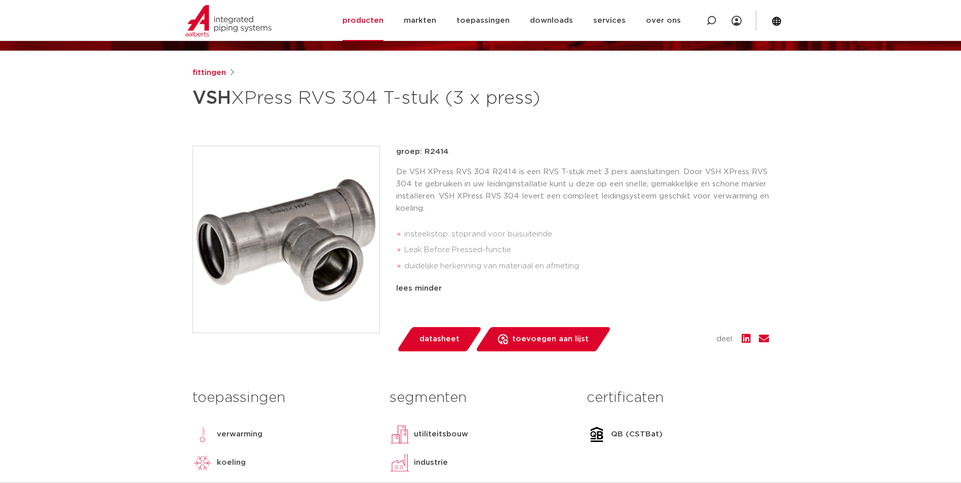
scroll to position [101, 0]
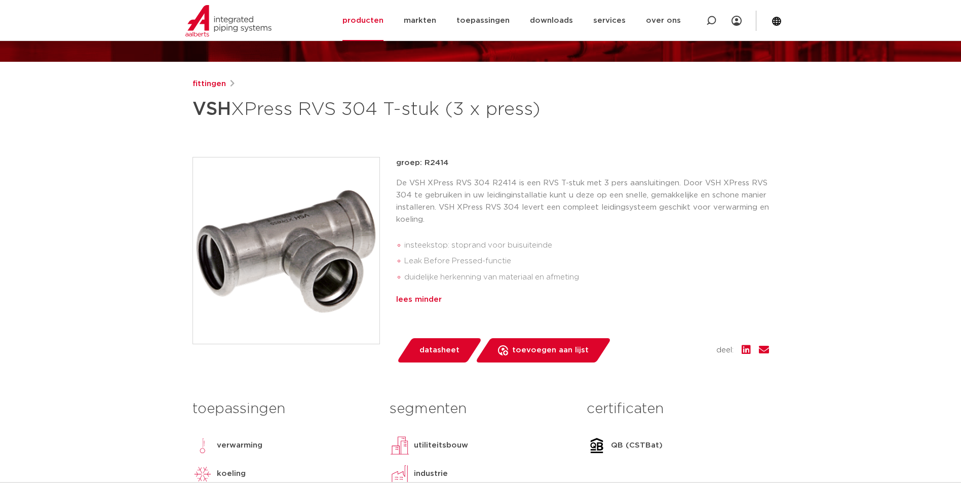
click at [457, 299] on div "lees minder" at bounding box center [582, 300] width 373 height 12
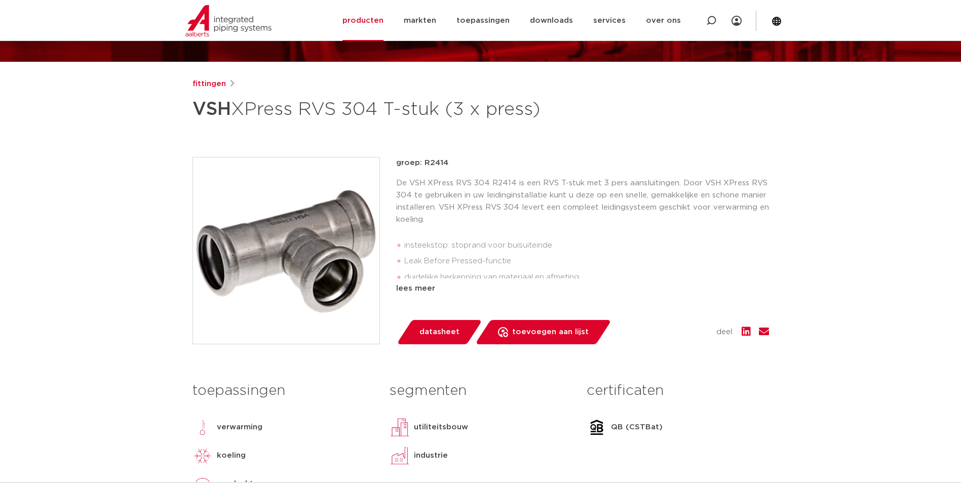
click at [449, 296] on div "groep: R2414 De VSH XPress RVS 304 R2414 is een RVS T-stuk met 3 pers aansluiti…" at bounding box center [582, 250] width 373 height 187
click at [434, 294] on div "lees meer" at bounding box center [582, 289] width 373 height 12
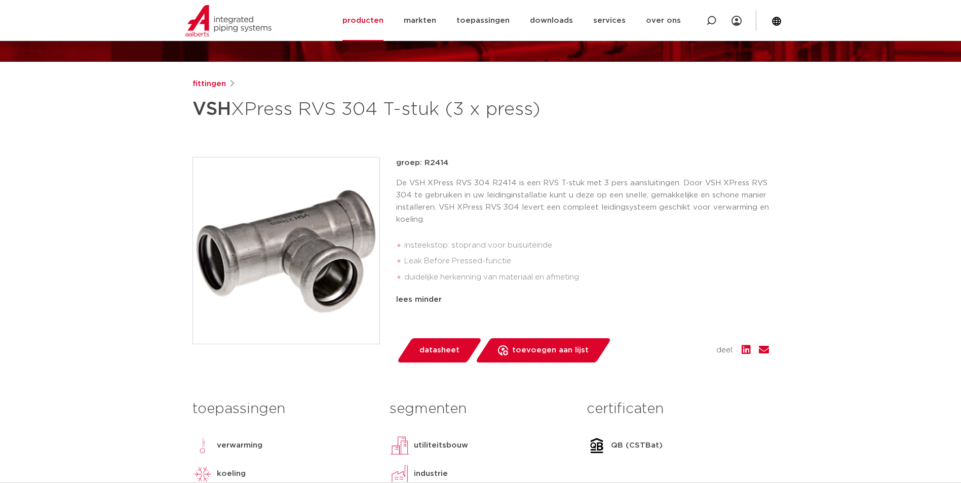
click at [581, 278] on li "duidelijke herkenning van materiaal en afmeting" at bounding box center [586, 277] width 365 height 16
drag, startPoint x: 542, startPoint y: 111, endPoint x: 26, endPoint y: 99, distance: 515.8
drag, startPoint x: 26, startPoint y: 99, endPoint x: 663, endPoint y: 222, distance: 648.5
click at [663, 222] on p "De VSH XPress RVS 304 R2414 is een RVS T-stuk met 3 pers aansluitingen. Door VS…" at bounding box center [582, 201] width 373 height 49
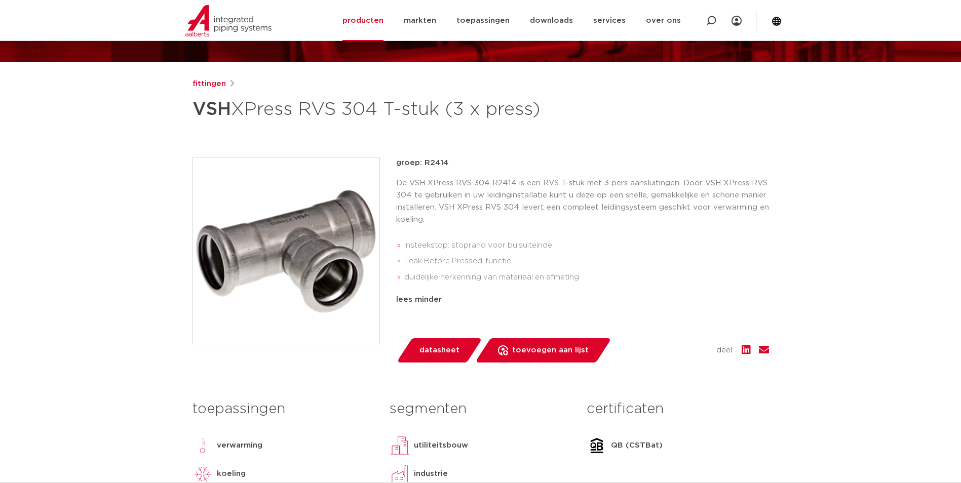
click at [568, 160] on p "groep: R2414" at bounding box center [582, 163] width 373 height 12
click at [601, 185] on p "De VSH XPress RVS 304 R2414 is een RVS T-stuk met 3 pers aansluitingen. Door VS…" at bounding box center [582, 201] width 373 height 49
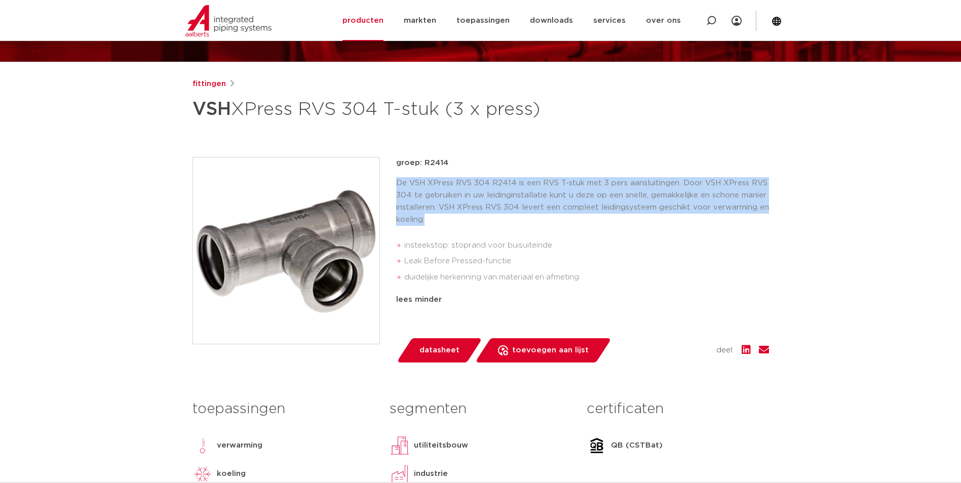
drag, startPoint x: 448, startPoint y: 220, endPoint x: 391, endPoint y: 179, distance: 70.4
click at [391, 179] on div "groep: R2414 De VSH XPress RVS 304 R2414 is een RVS T-stuk met 3 pers aansluiti…" at bounding box center [480, 260] width 576 height 206
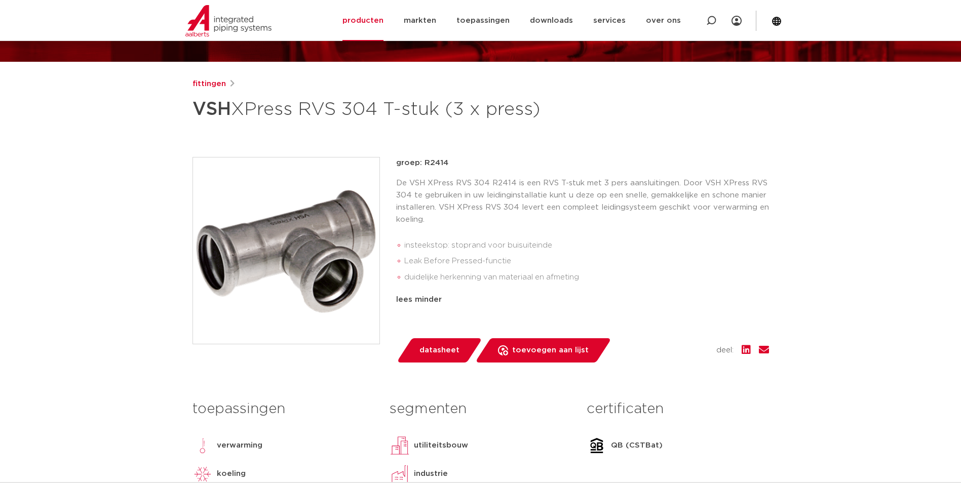
click at [621, 292] on div "groep: R2414 De VSH XPress RVS 304 R2414 is een RVS T-stuk met 3 pers aansluiti…" at bounding box center [582, 247] width 373 height 181
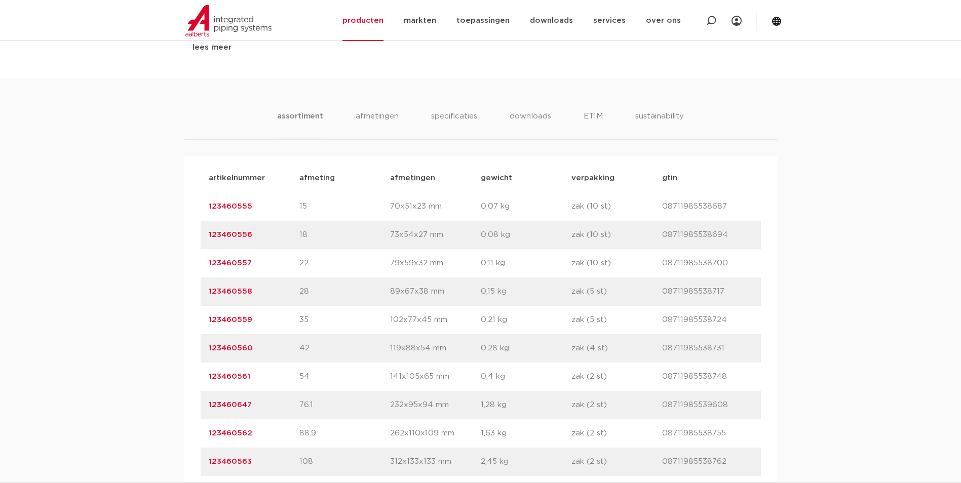
scroll to position [760, 0]
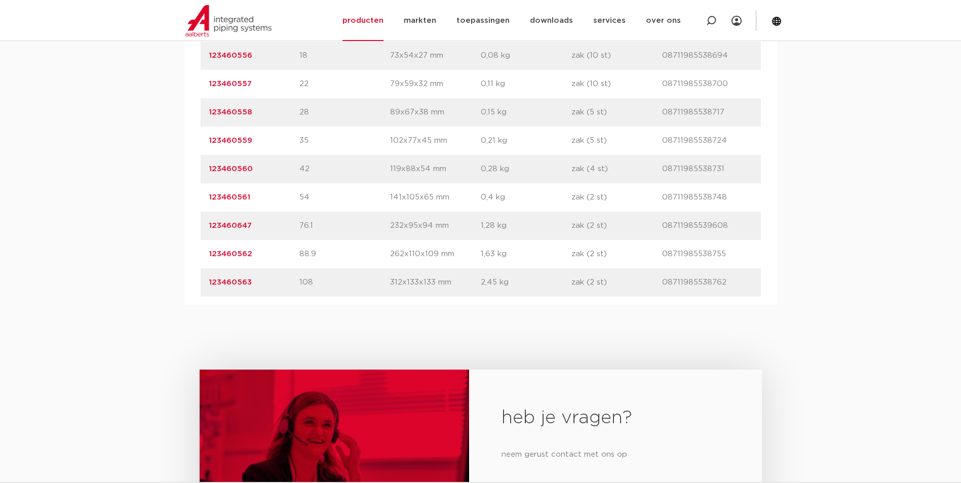
click at [904, 261] on div "assortiment afmetingen specificaties downloads ETIM sustainability assortiment …" at bounding box center [480, 102] width 961 height 406
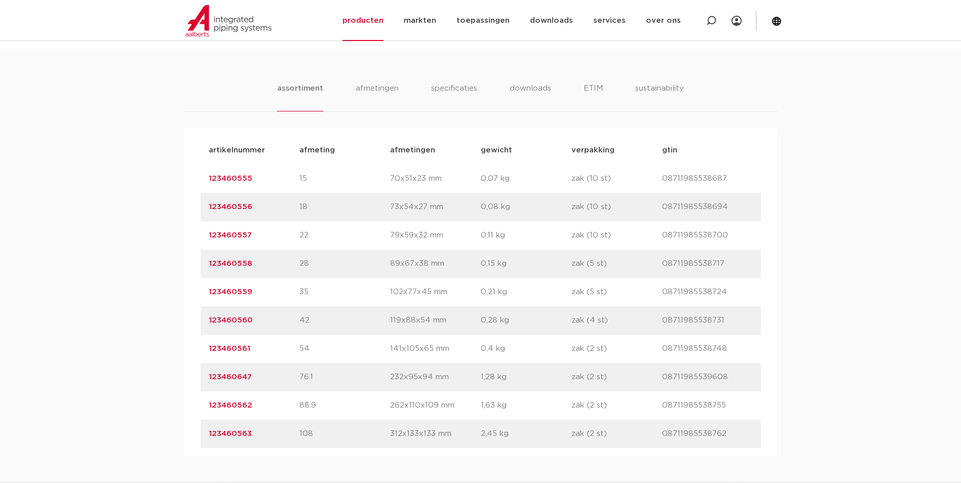
scroll to position [507, 0]
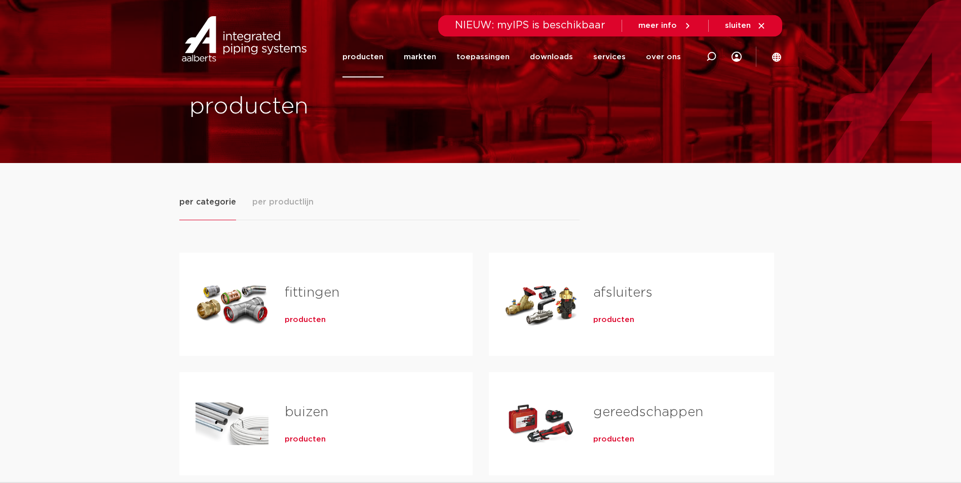
click at [295, 315] on span "producten" at bounding box center [305, 320] width 41 height 10
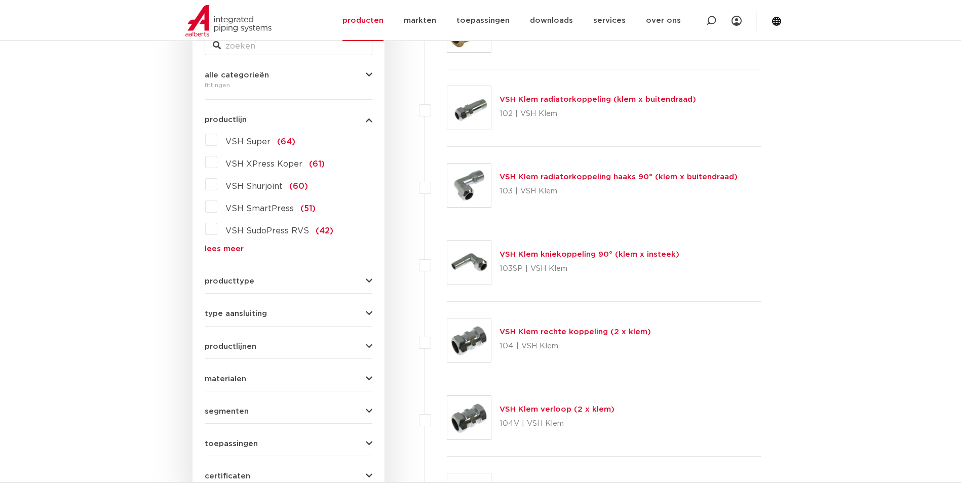
scroll to position [101, 0]
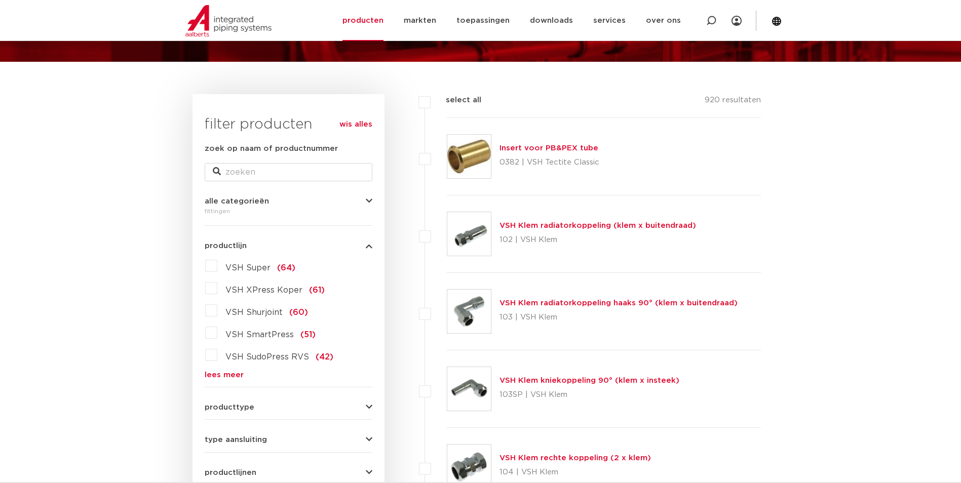
click at [212, 374] on link "lees meer" at bounding box center [289, 375] width 168 height 8
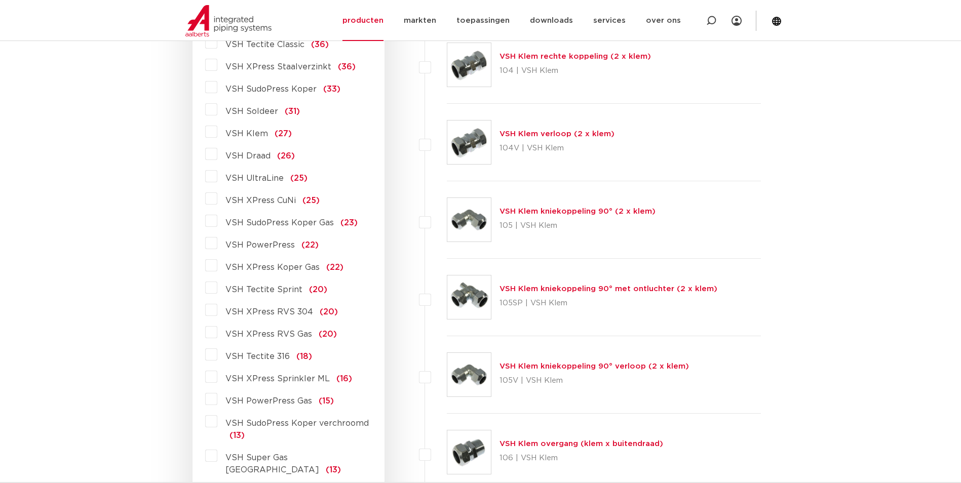
scroll to position [709, 0]
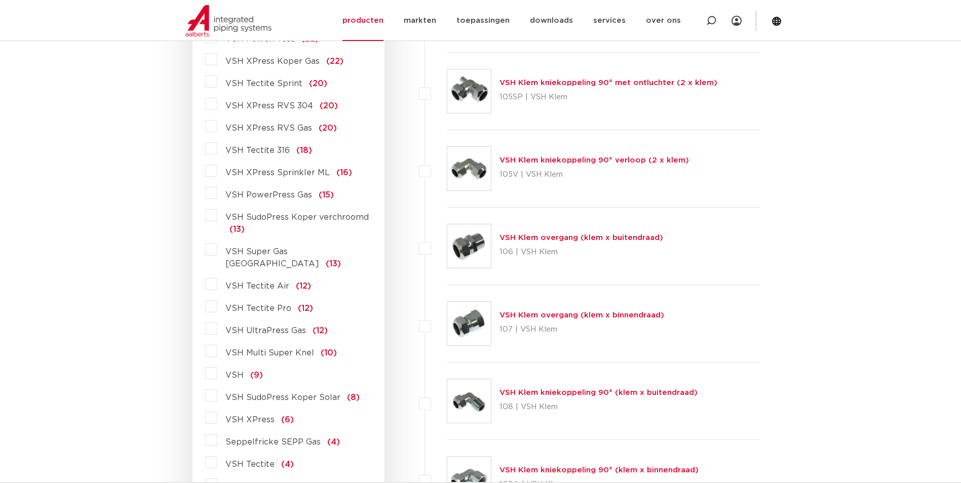
click at [294, 104] on span "VSH XPress RVS 304" at bounding box center [269, 106] width 88 height 8
click at [0, 0] on input "VSH XPress RVS 304 (20)" at bounding box center [0, 0] width 0 height 0
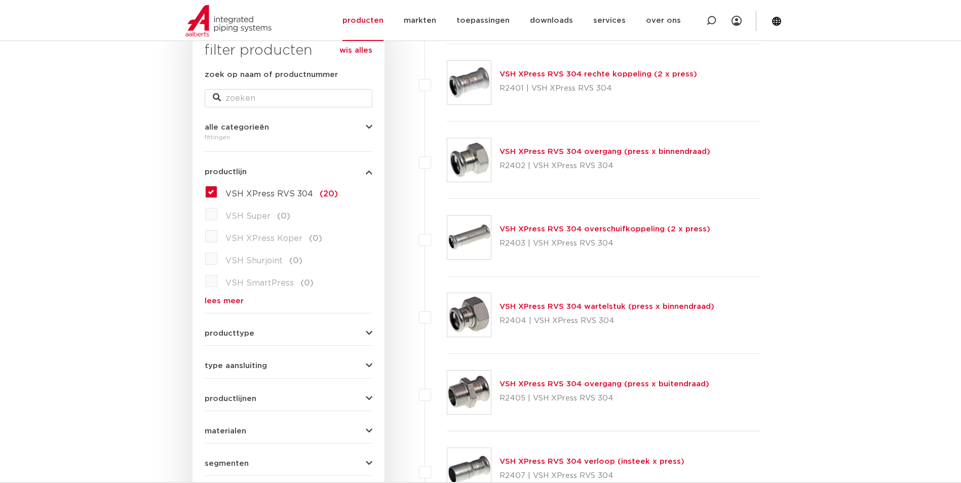
scroll to position [101, 0]
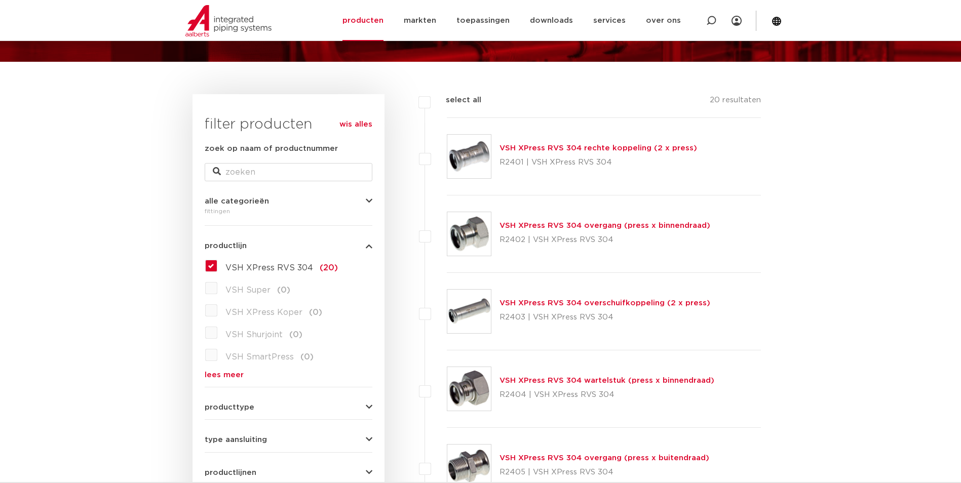
click at [557, 147] on link "VSH XPress RVS 304 rechte koppeling (2 x press)" at bounding box center [598, 148] width 198 height 8
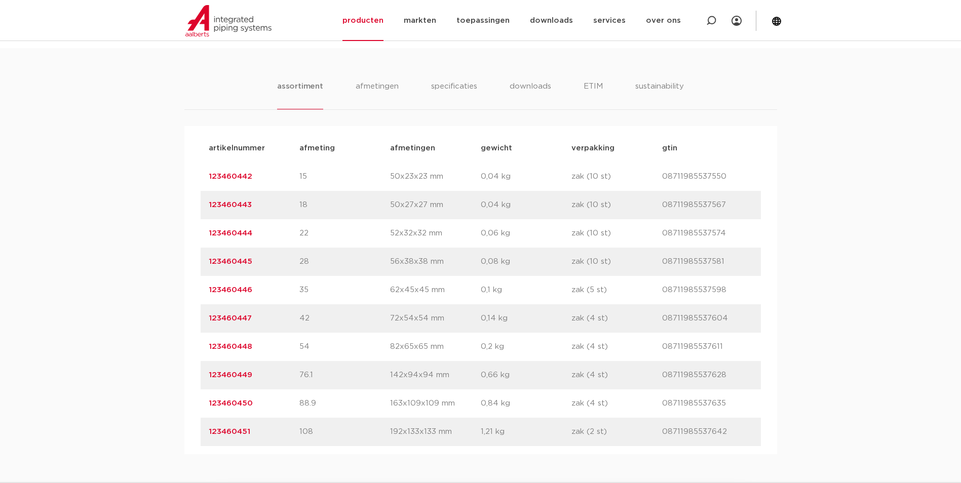
scroll to position [709, 0]
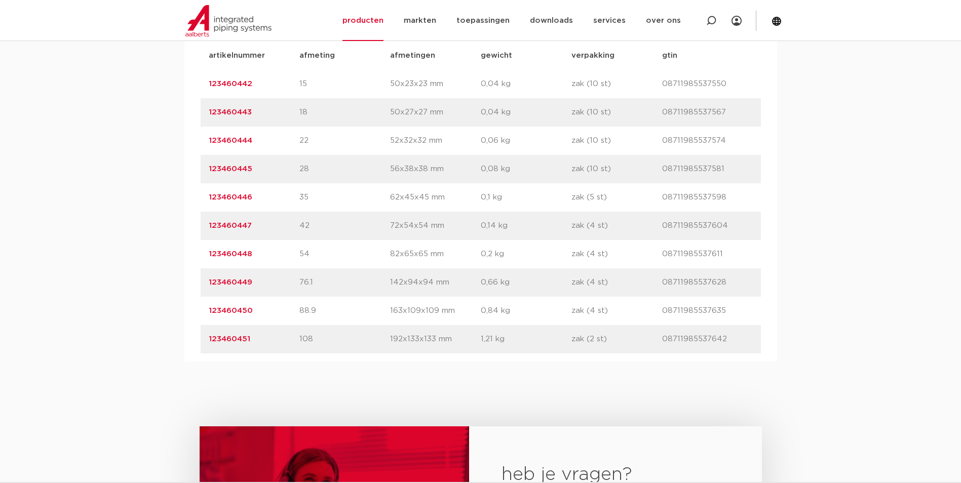
drag, startPoint x: 267, startPoint y: 283, endPoint x: 201, endPoint y: 281, distance: 66.4
click at [201, 281] on div "artikelnummer 123460449 afmeting 76.1 [GEOGRAPHIC_DATA] 142x94x94 mm gewicht 0,…" at bounding box center [481, 282] width 560 height 28
copy link "123460449"
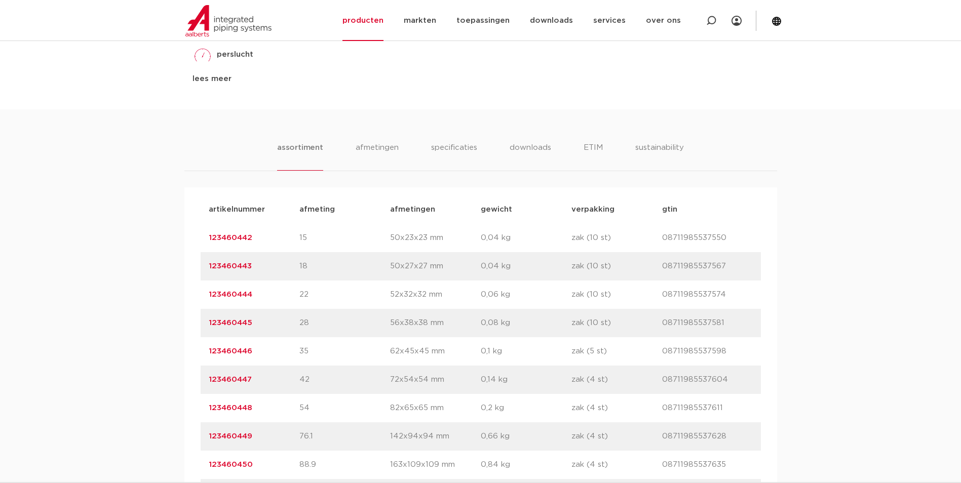
scroll to position [659, 0]
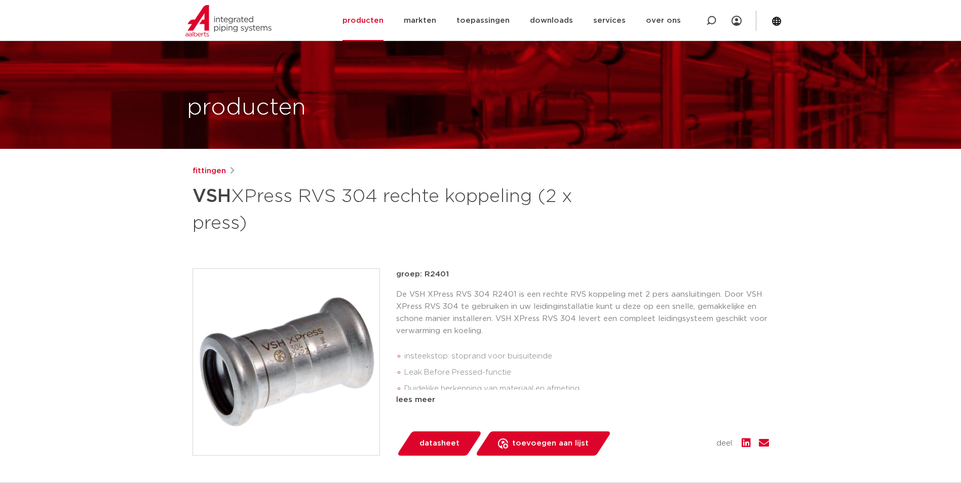
scroll to position [0, 0]
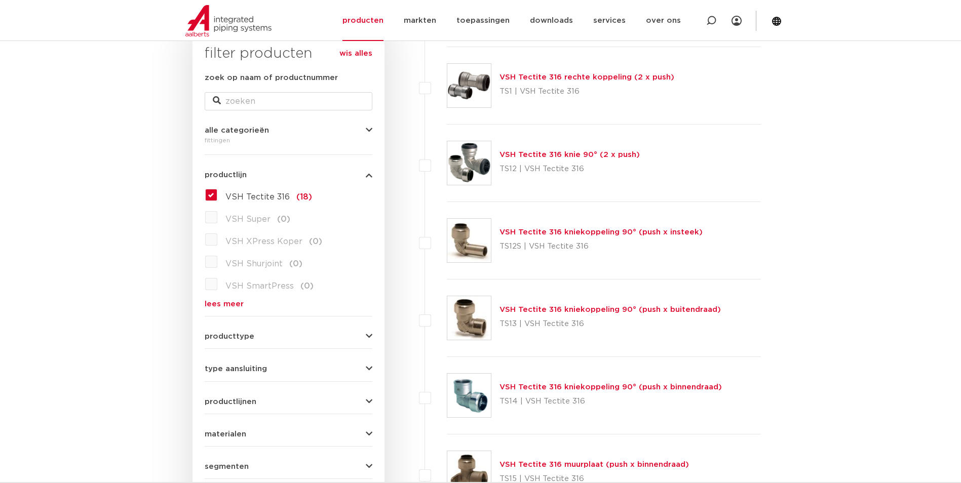
scroll to position [253, 0]
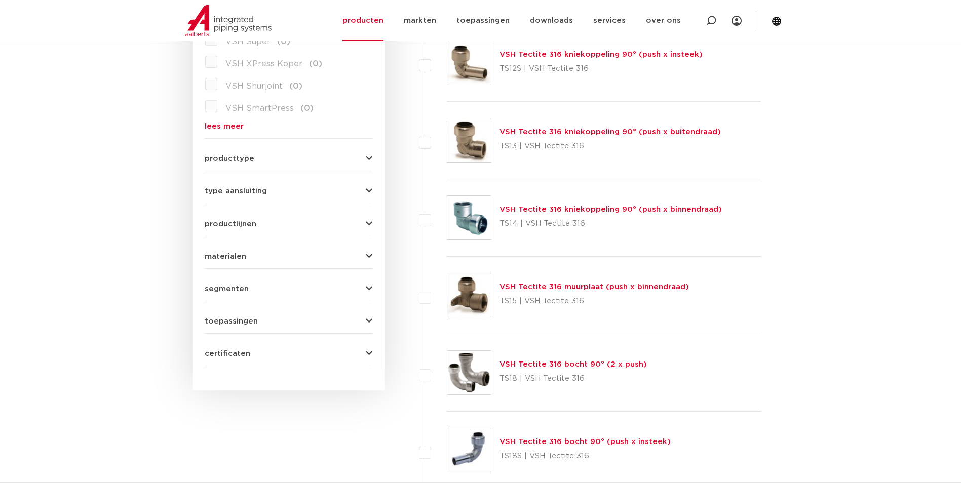
scroll to position [355, 0]
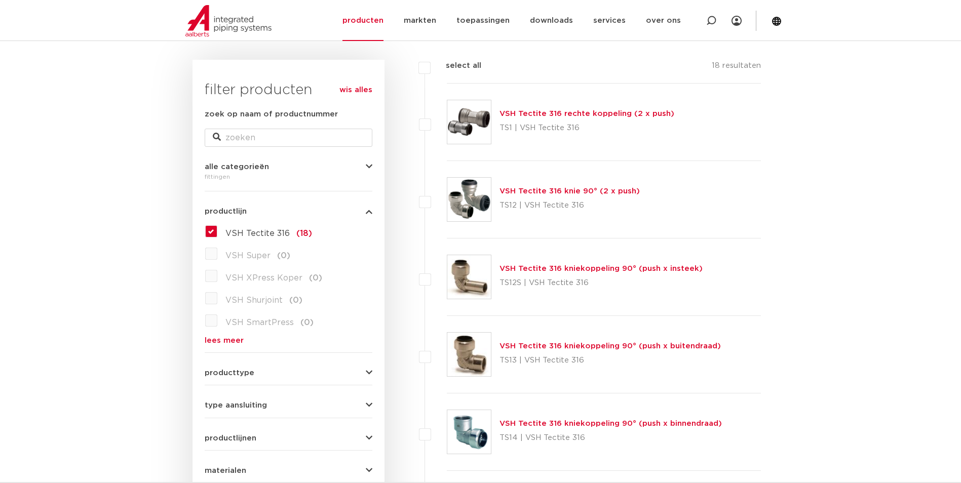
scroll to position [152, 0]
